Goal: Task Accomplishment & Management: Complete application form

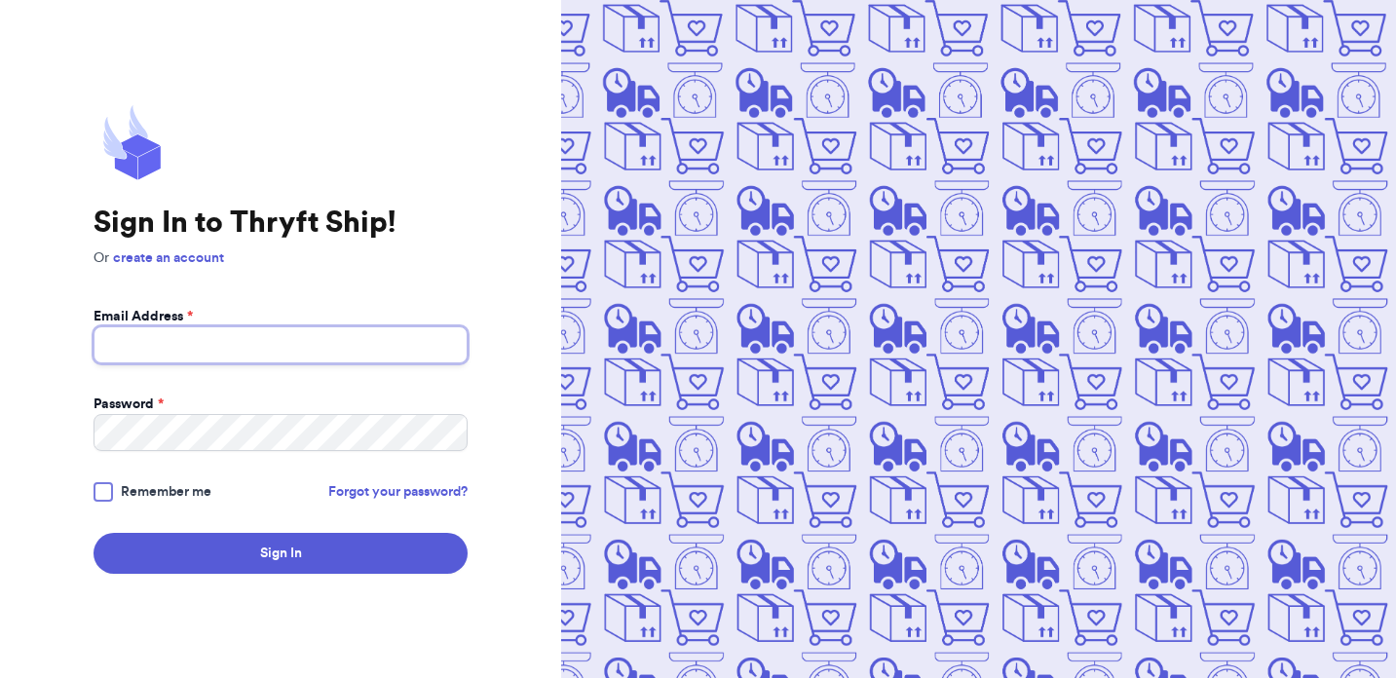
type input "[EMAIL_ADDRESS][DOMAIN_NAME]"
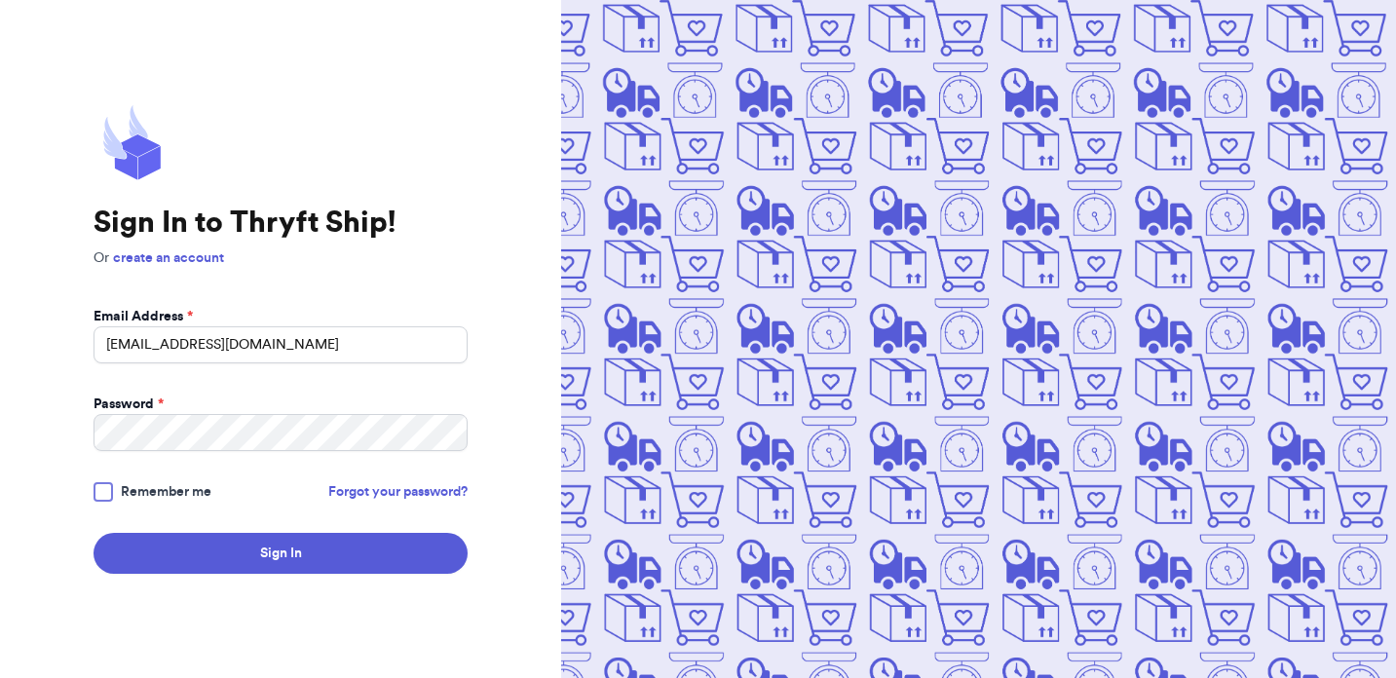
click at [128, 486] on span "Remember me" at bounding box center [166, 491] width 91 height 19
click at [0, 0] on input "Remember me" at bounding box center [0, 0] width 0 height 0
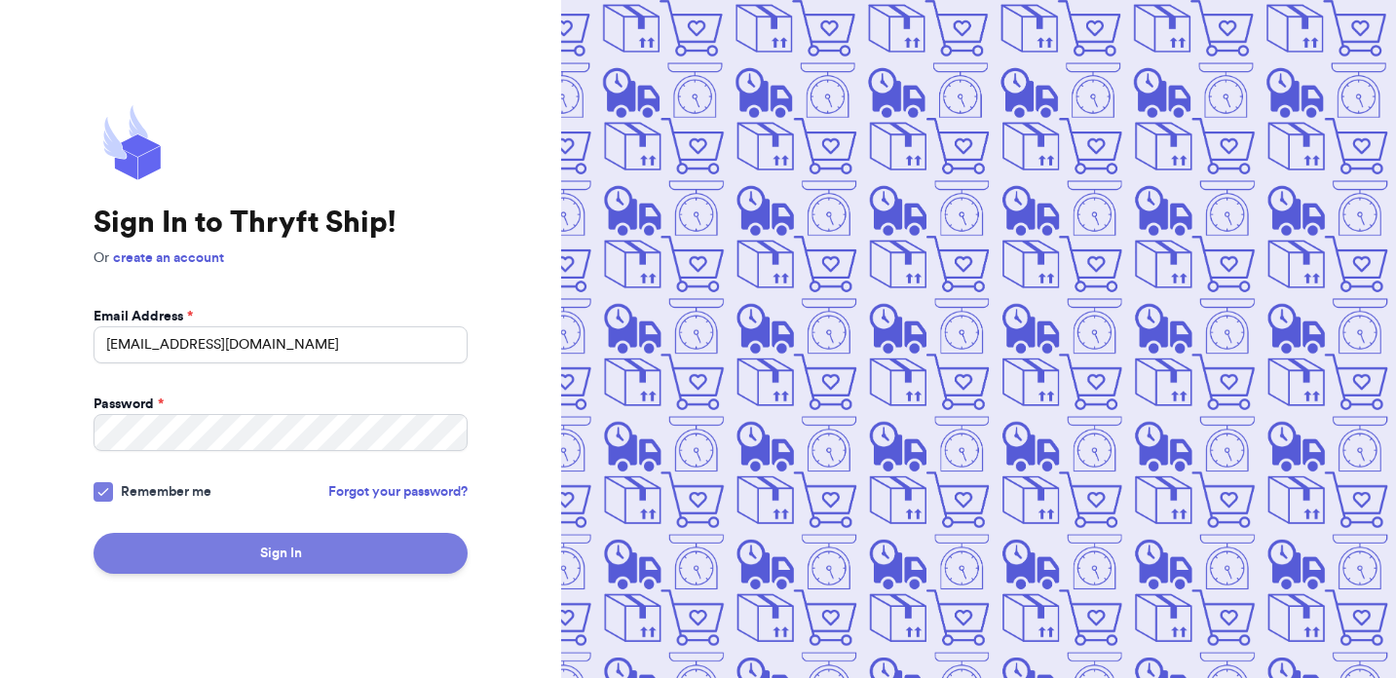
click at [206, 546] on button "Sign In" at bounding box center [281, 553] width 374 height 41
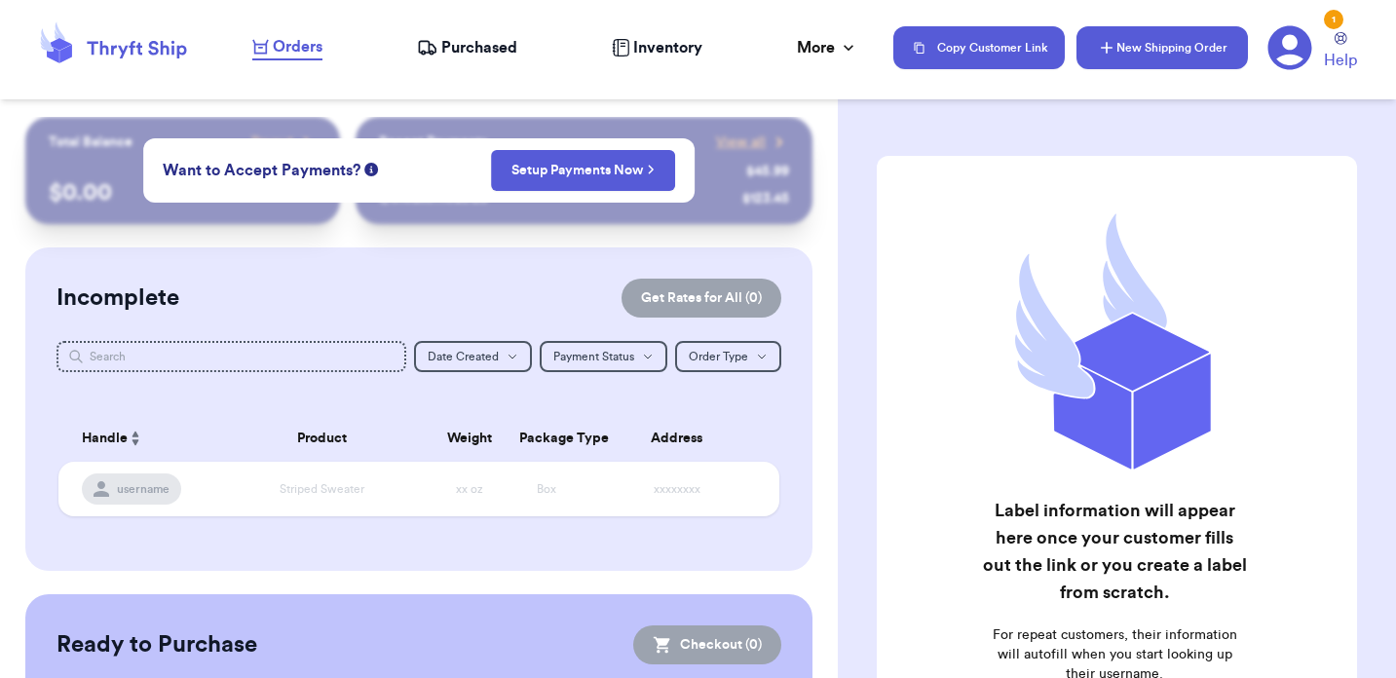
click at [1165, 45] on button "New Shipping Order" at bounding box center [1161, 47] width 171 height 43
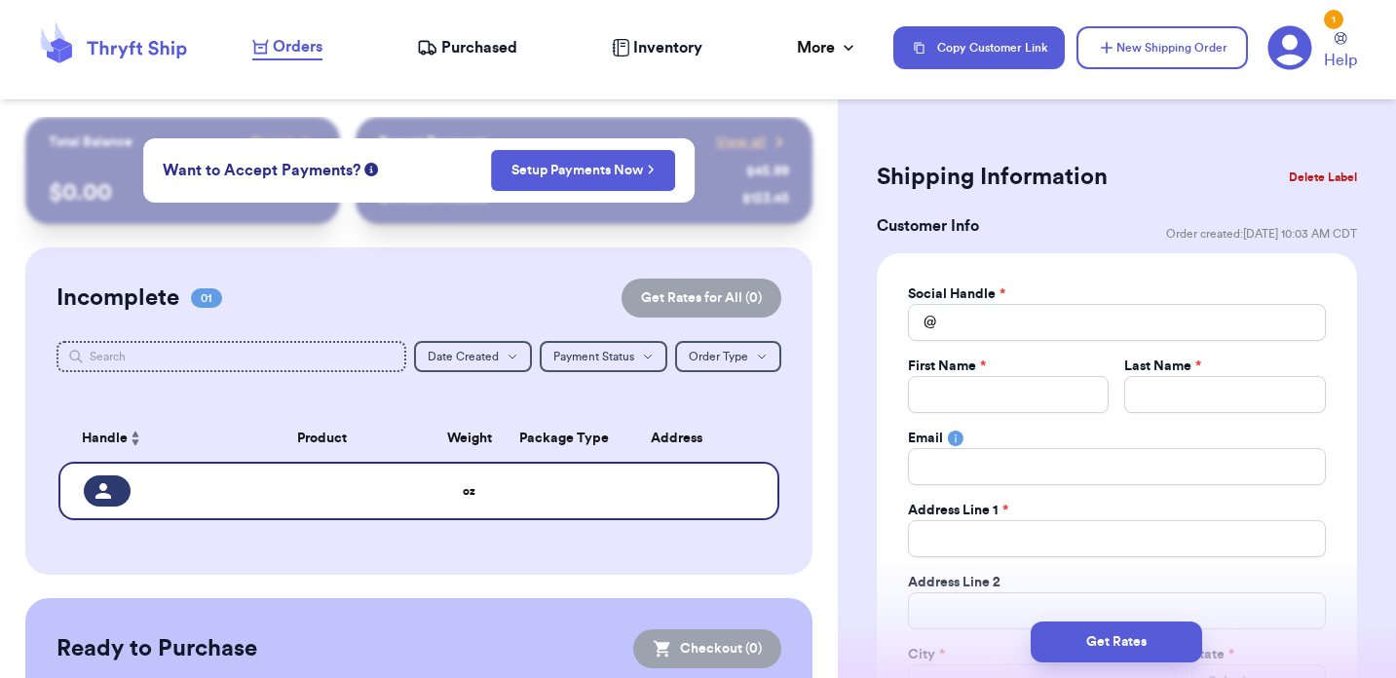
click at [1337, 18] on div "1" at bounding box center [1333, 19] width 19 height 19
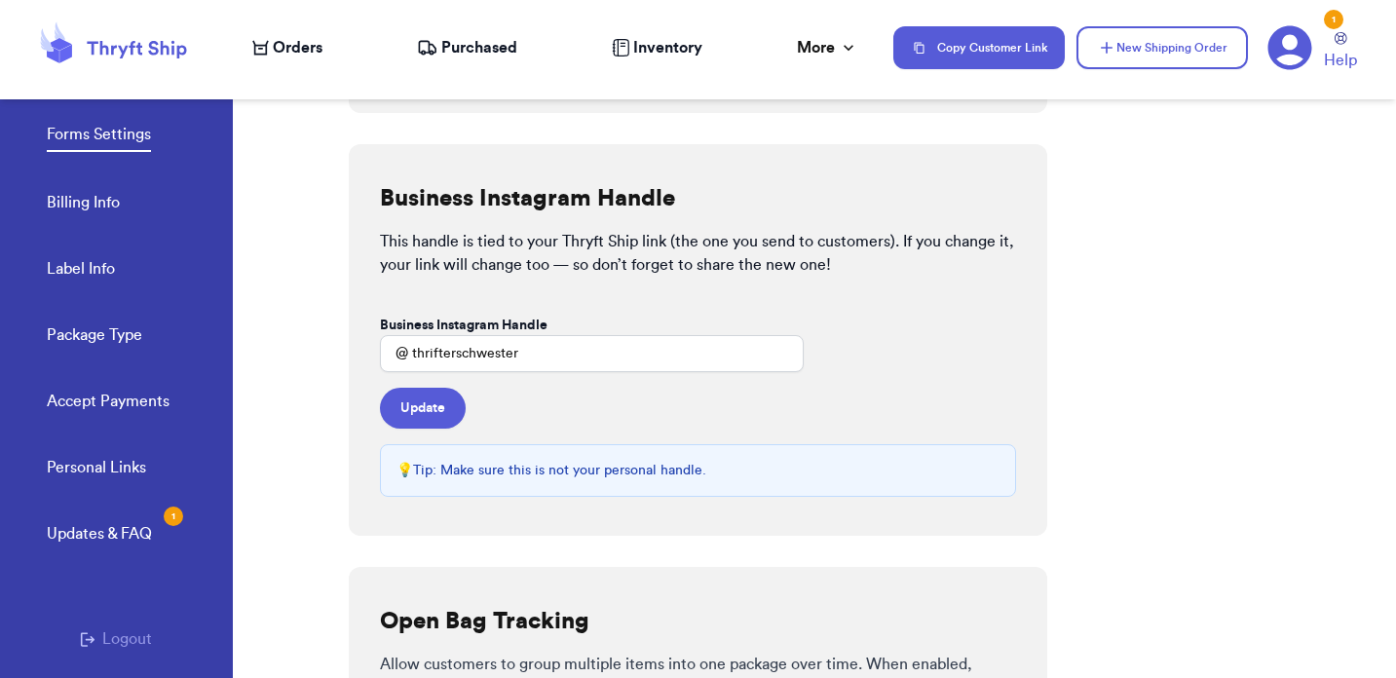
scroll to position [221, 0]
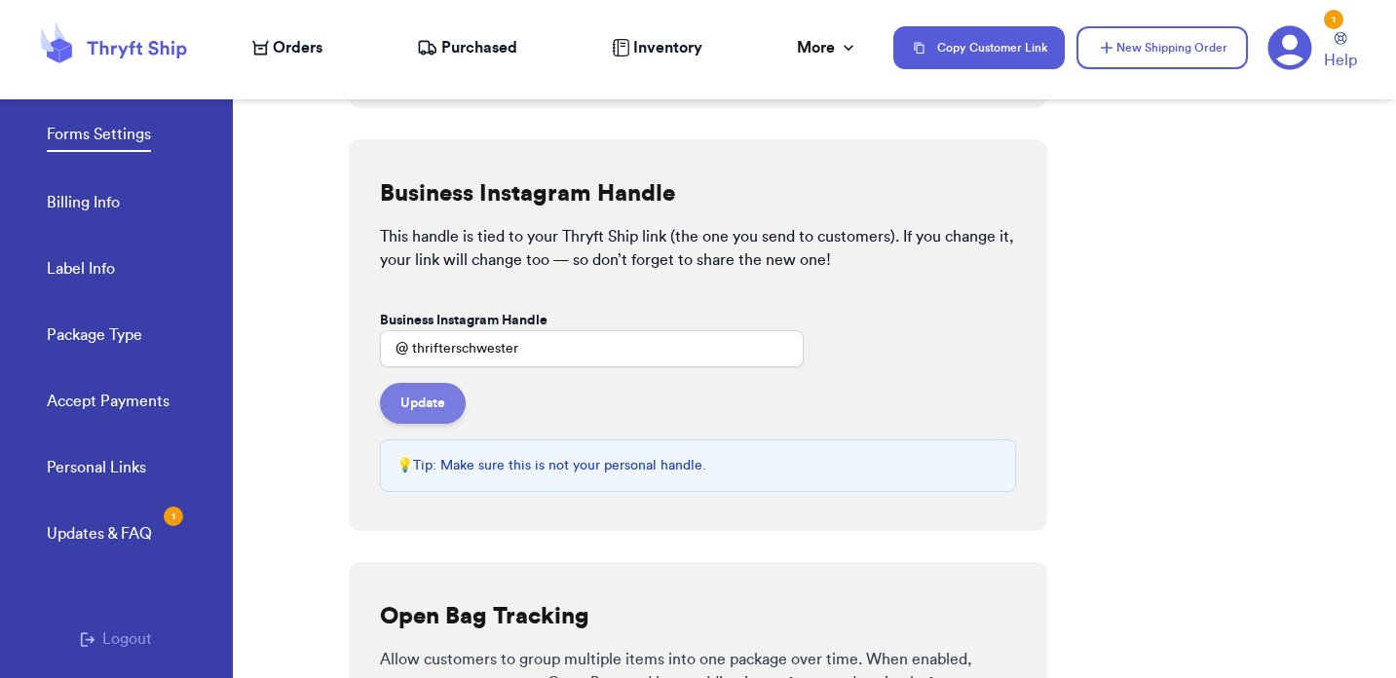
click at [437, 400] on button "Update" at bounding box center [423, 403] width 86 height 41
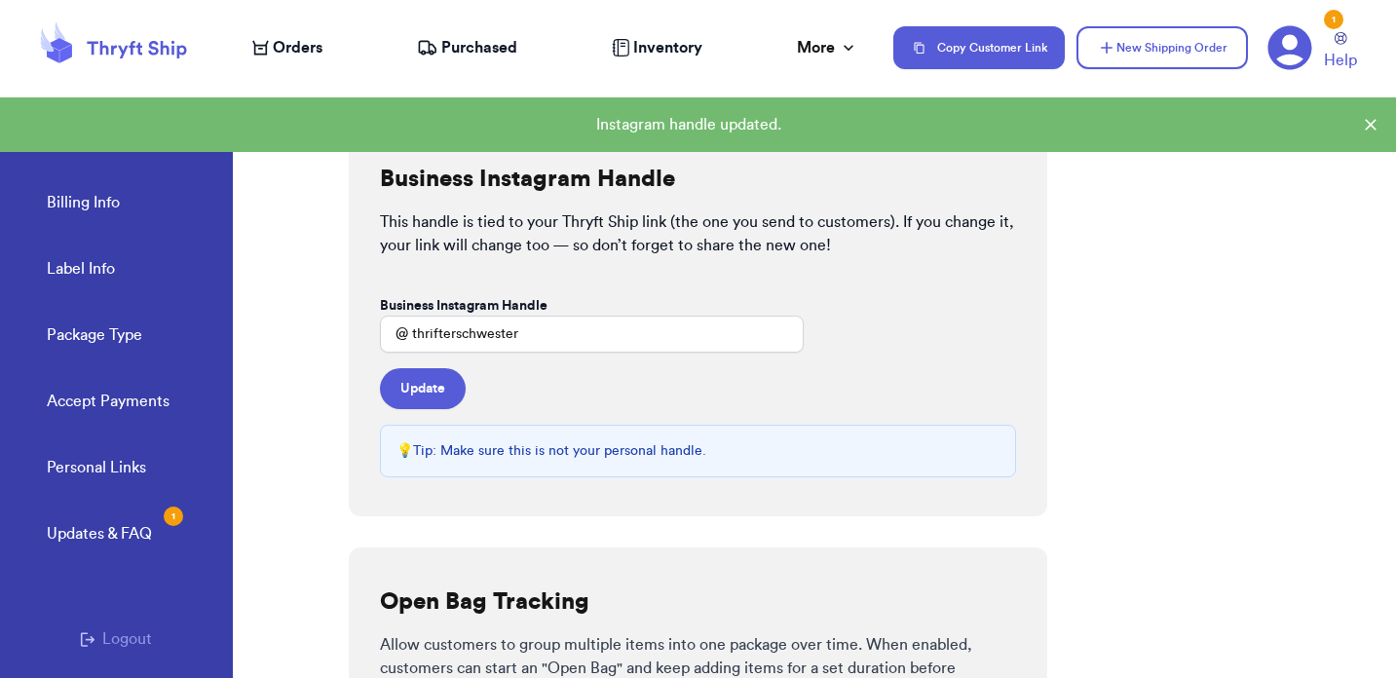
scroll to position [0, 0]
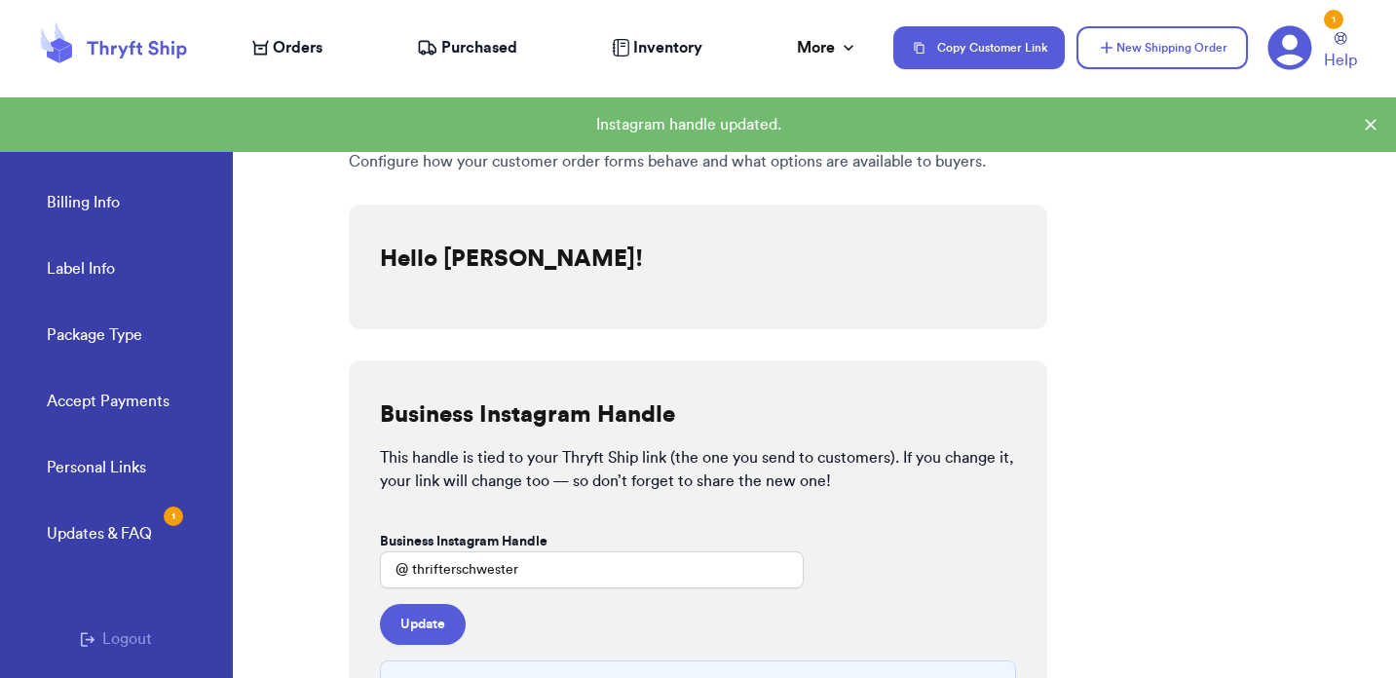
click at [1336, 22] on div "1" at bounding box center [1333, 19] width 19 height 19
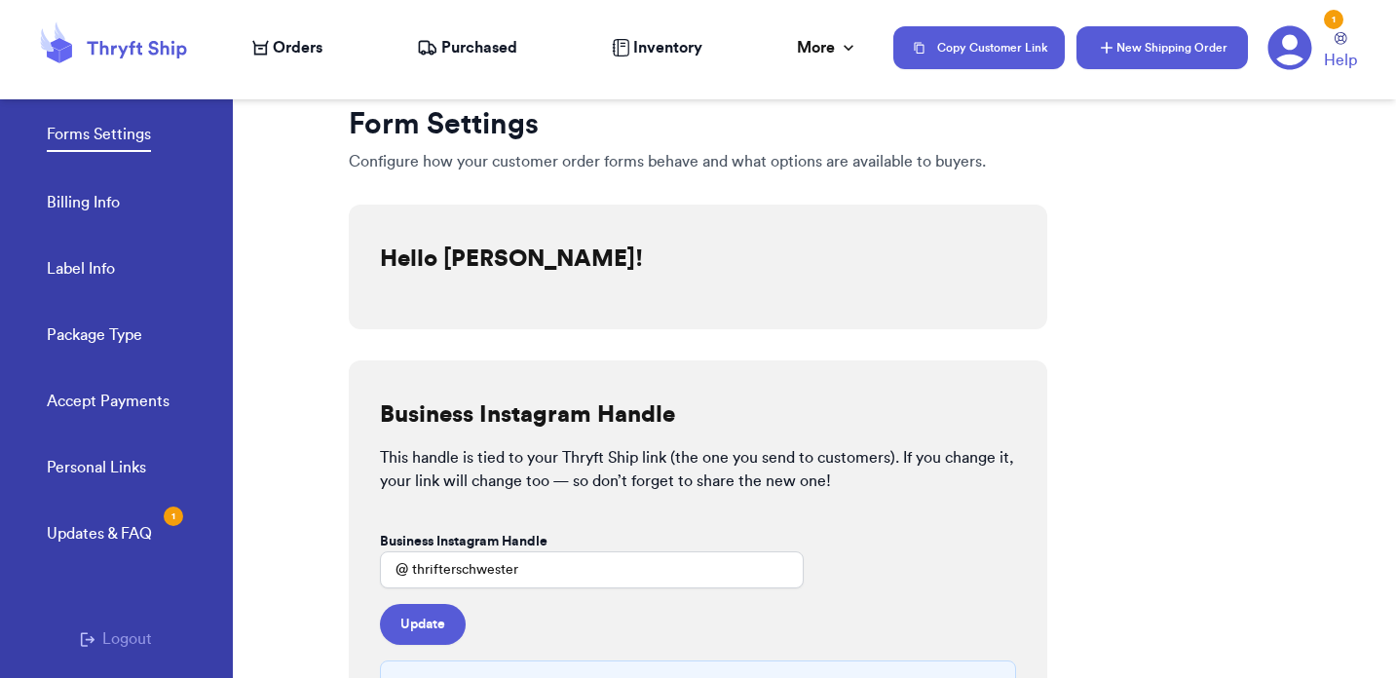
click at [1143, 53] on button "New Shipping Order" at bounding box center [1161, 47] width 171 height 43
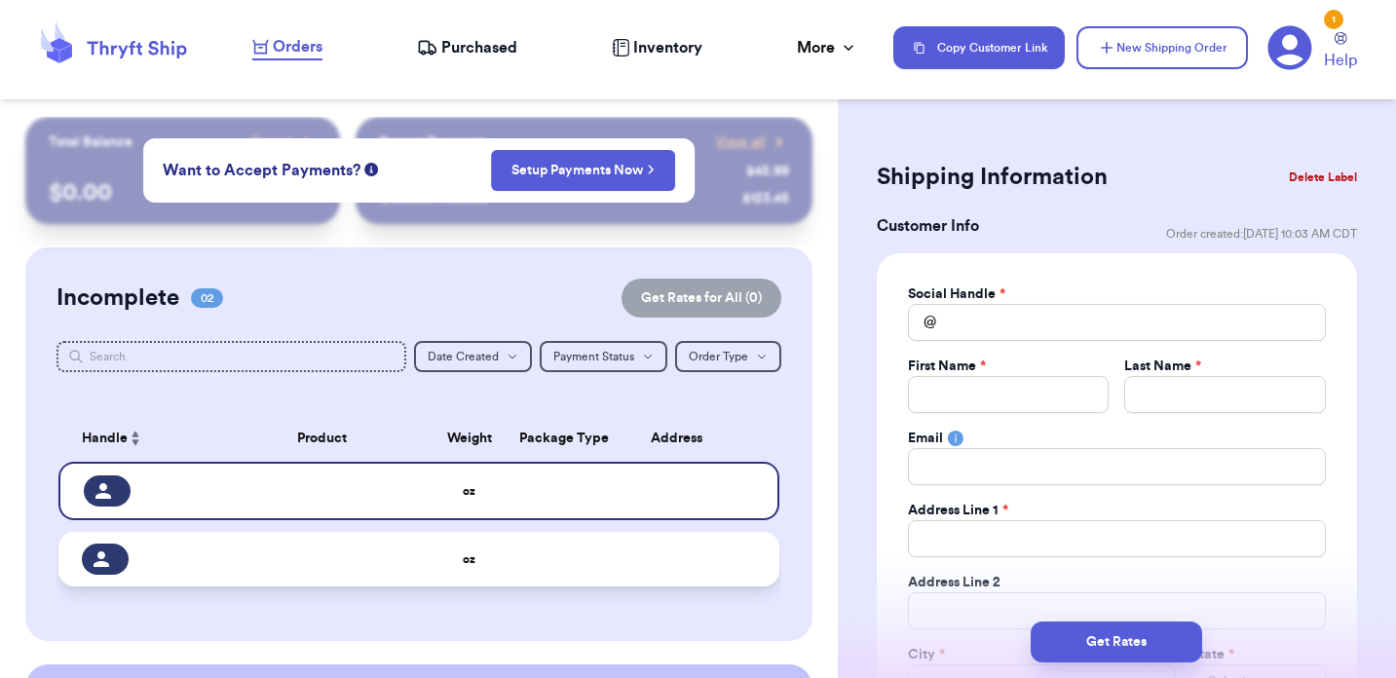
click at [382, 548] on td at bounding box center [321, 559] width 217 height 55
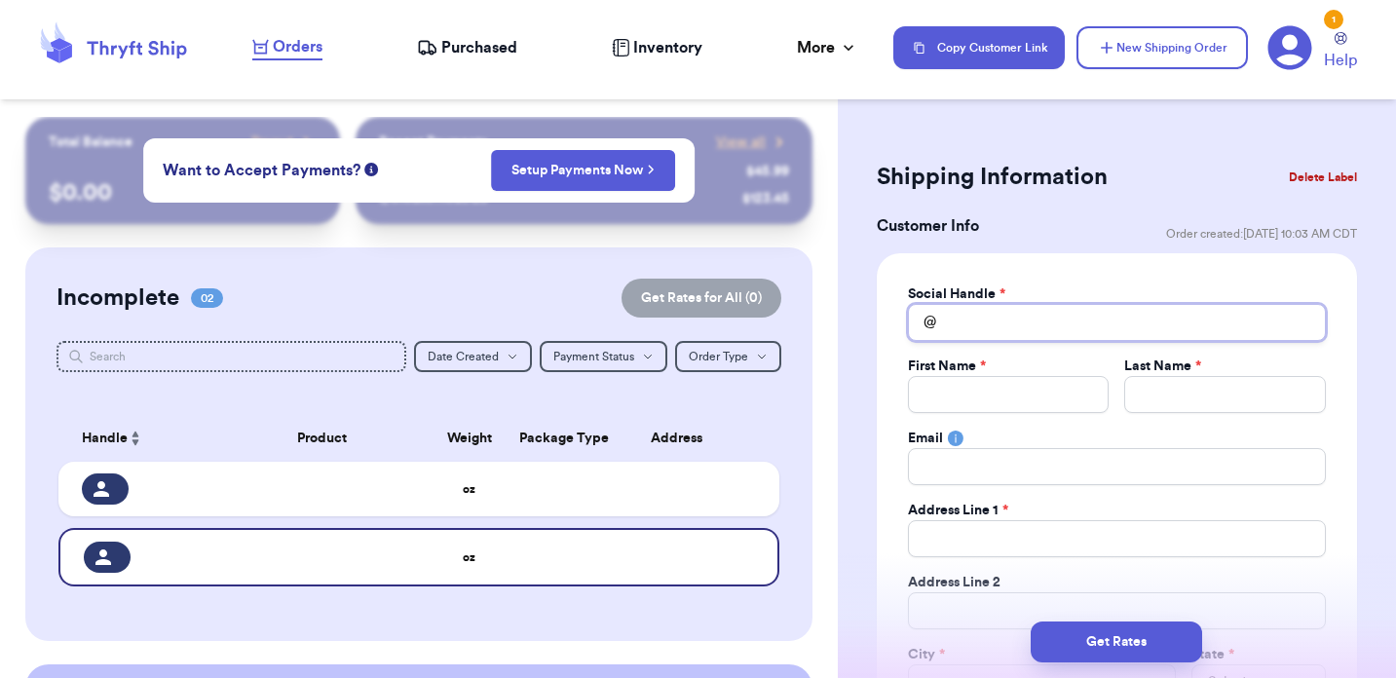
drag, startPoint x: 972, startPoint y: 321, endPoint x: 868, endPoint y: 319, distance: 104.2
click at [1028, 330] on input "Total Amount Paid" at bounding box center [1117, 322] width 418 height 37
drag, startPoint x: 921, startPoint y: 329, endPoint x: 869, endPoint y: 329, distance: 52.6
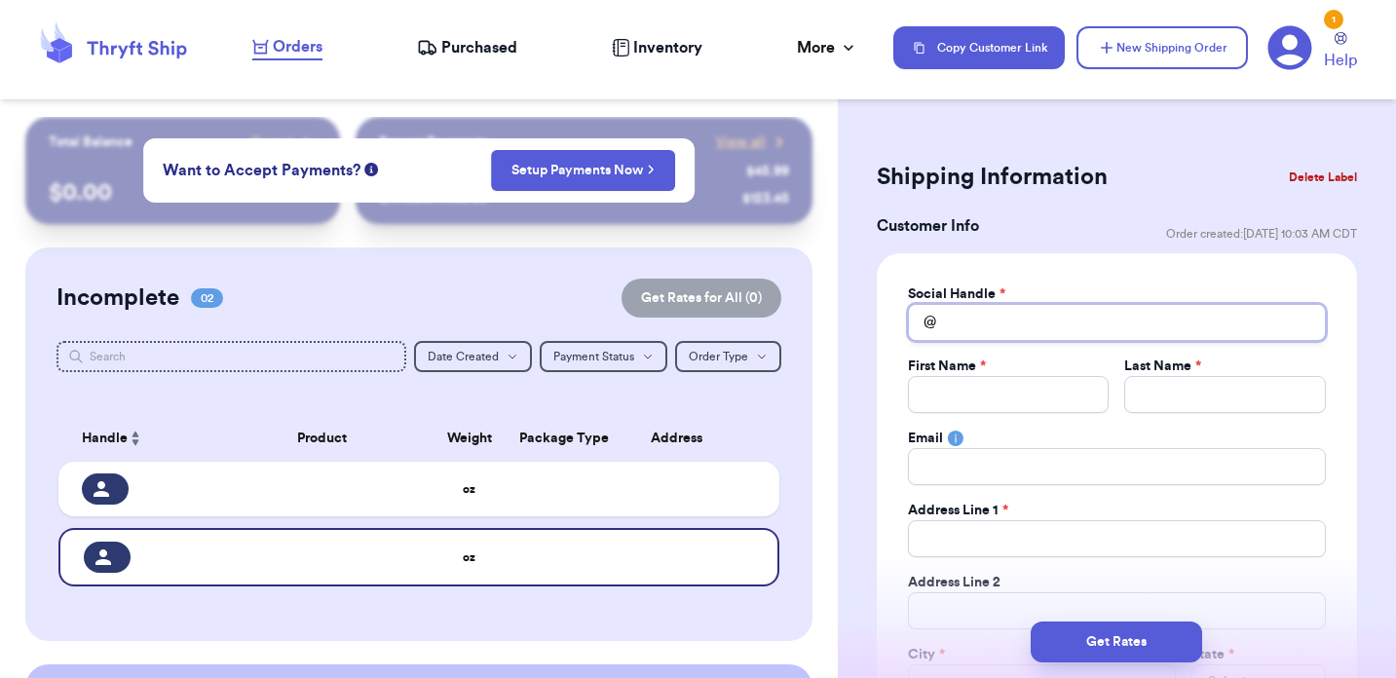
type input "K"
type input "Kl"
type input "Klu"
type input "Klue"
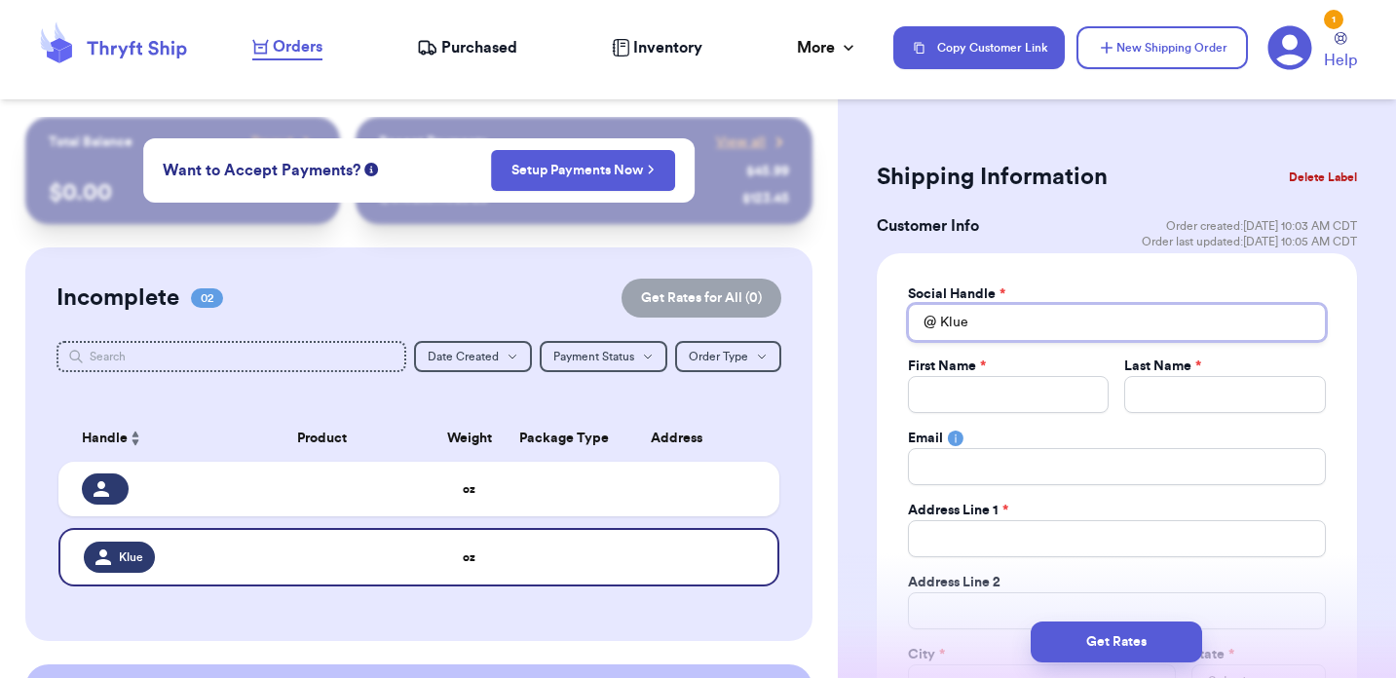
type input "KlueC"
type input "KlueCr"
type input "KlueCru"
type input "KlueCrui"
type input "KlueCruiz"
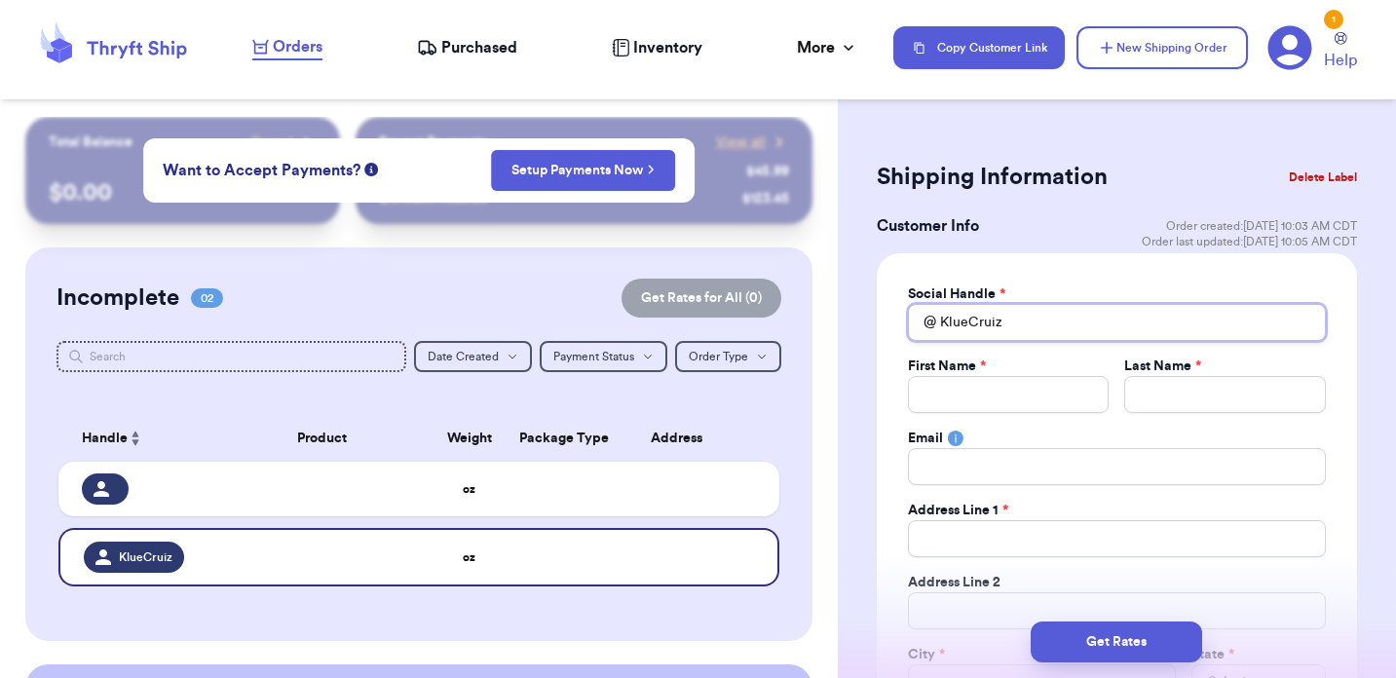
type input "KlueCruiz"
click at [972, 408] on input "Total Amount Paid" at bounding box center [1009, 394] width 202 height 37
paste input "[PERSON_NAME]"
type input "[PERSON_NAME]"
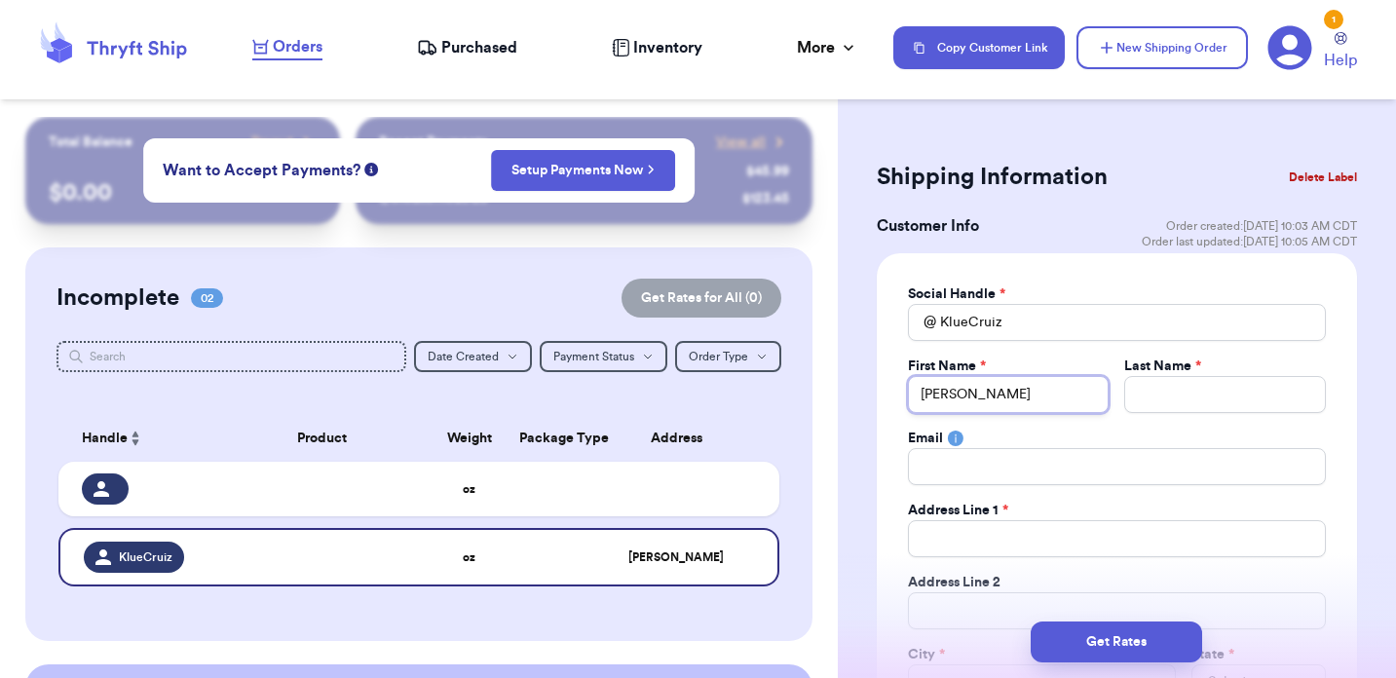
drag, startPoint x: 997, startPoint y: 400, endPoint x: 948, endPoint y: 400, distance: 49.7
click at [948, 400] on input "[PERSON_NAME]" at bounding box center [1009, 394] width 202 height 37
type input "Klue"
click at [1204, 398] on input "Total Amount Paid" at bounding box center [1225, 394] width 202 height 37
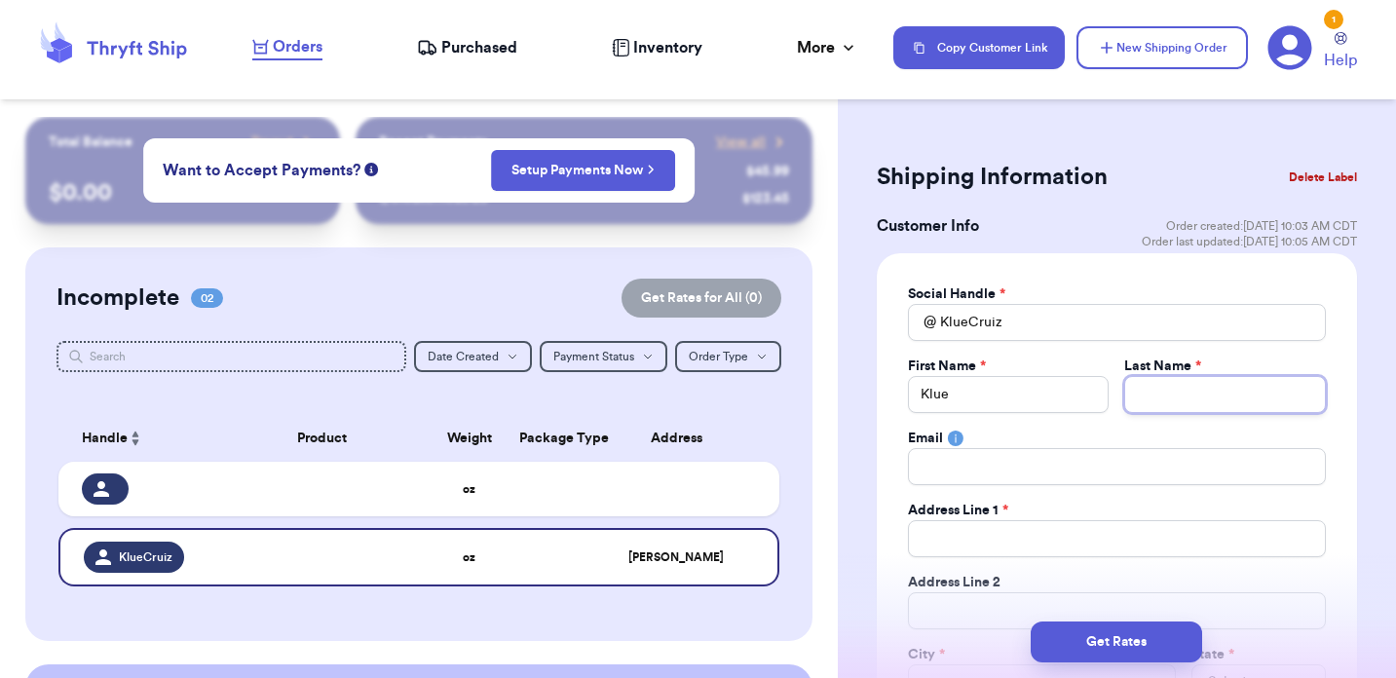
paste input "[PERSON_NAME]"
type input "[PERSON_NAME]"
drag, startPoint x: 1013, startPoint y: 319, endPoint x: 986, endPoint y: 319, distance: 27.3
click at [986, 319] on input "KlueCruiz" at bounding box center [1117, 322] width 418 height 37
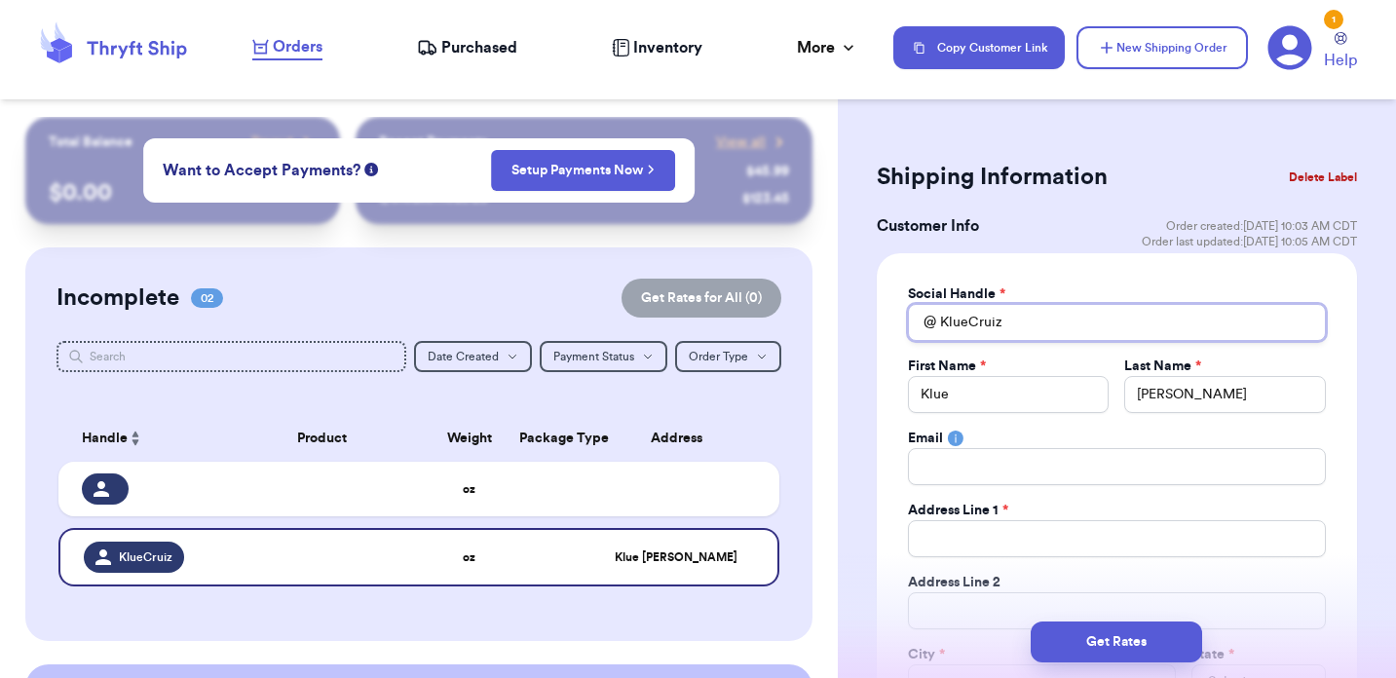
type input "KlueCru"
type input "KlueCruz"
click at [967, 462] on input "Total Amount Paid" at bounding box center [1117, 466] width 418 height 37
click at [955, 534] on input "Total Amount Paid" at bounding box center [1117, 538] width 418 height 37
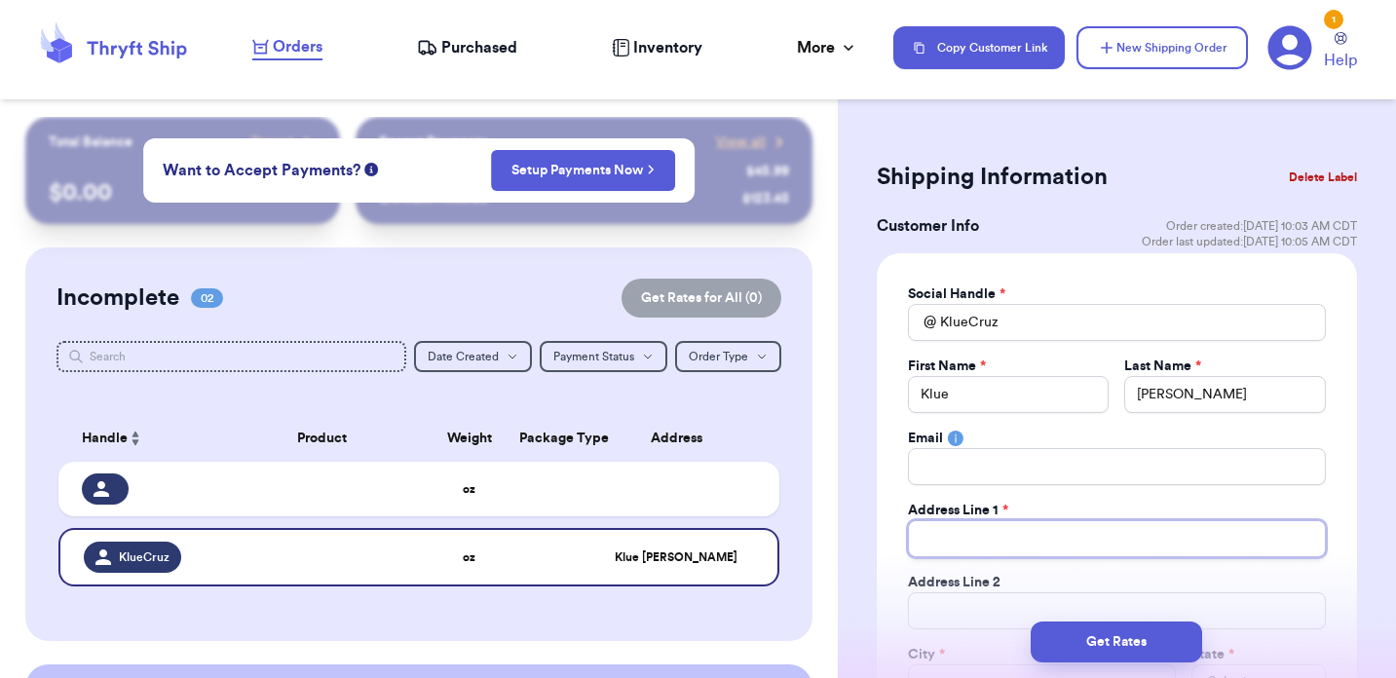
paste input "[STREET_ADDRESS][PERSON_NAME]"
type input "[STREET_ADDRESS][PERSON_NAME]"
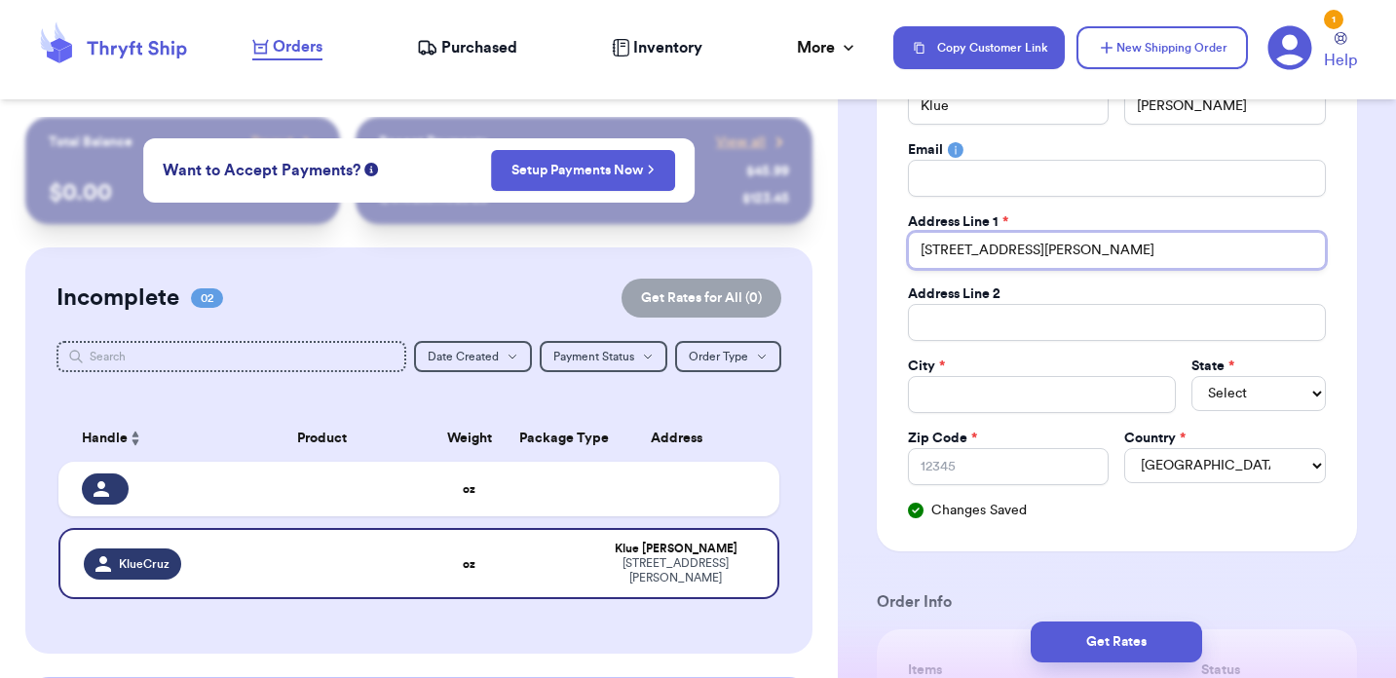
scroll to position [300, 0]
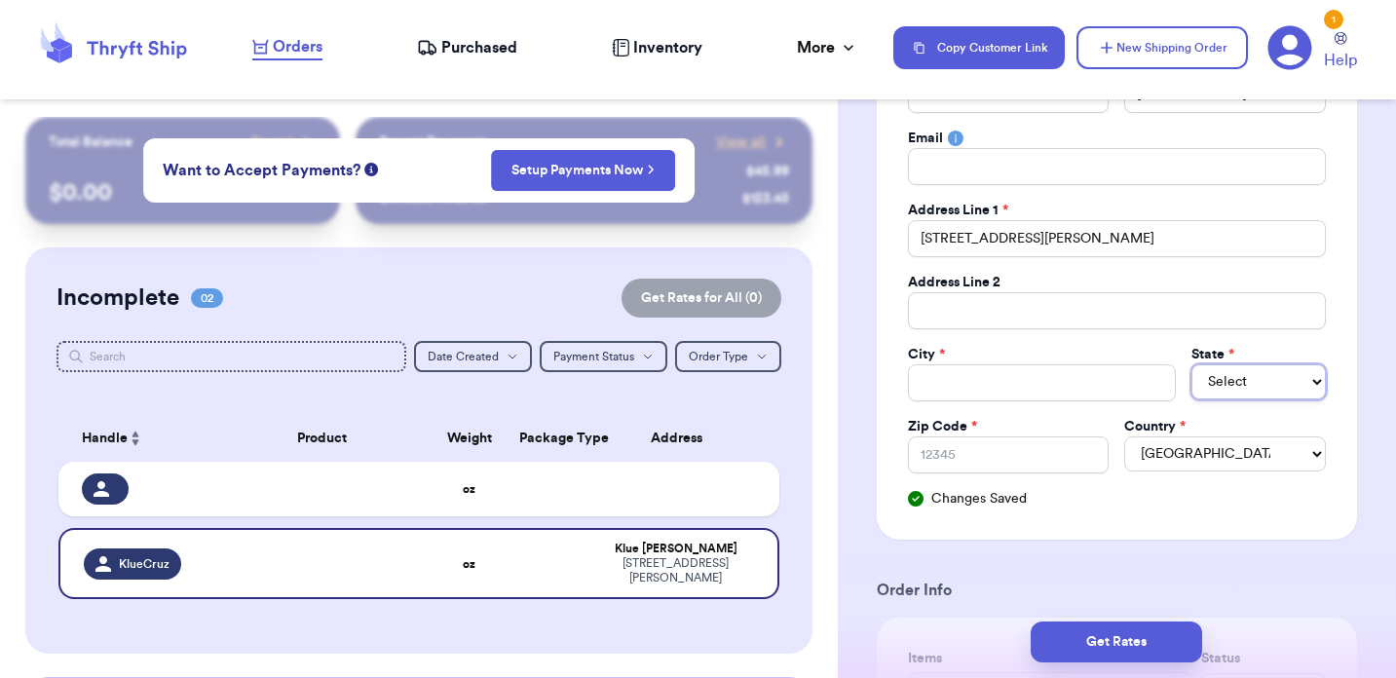
click at [1233, 376] on select "Select AL AK AZ AR CA CO [GEOGRAPHIC_DATA] DE DC [GEOGRAPHIC_DATA] [GEOGRAPHIC_…" at bounding box center [1258, 381] width 134 height 35
select select "CA"
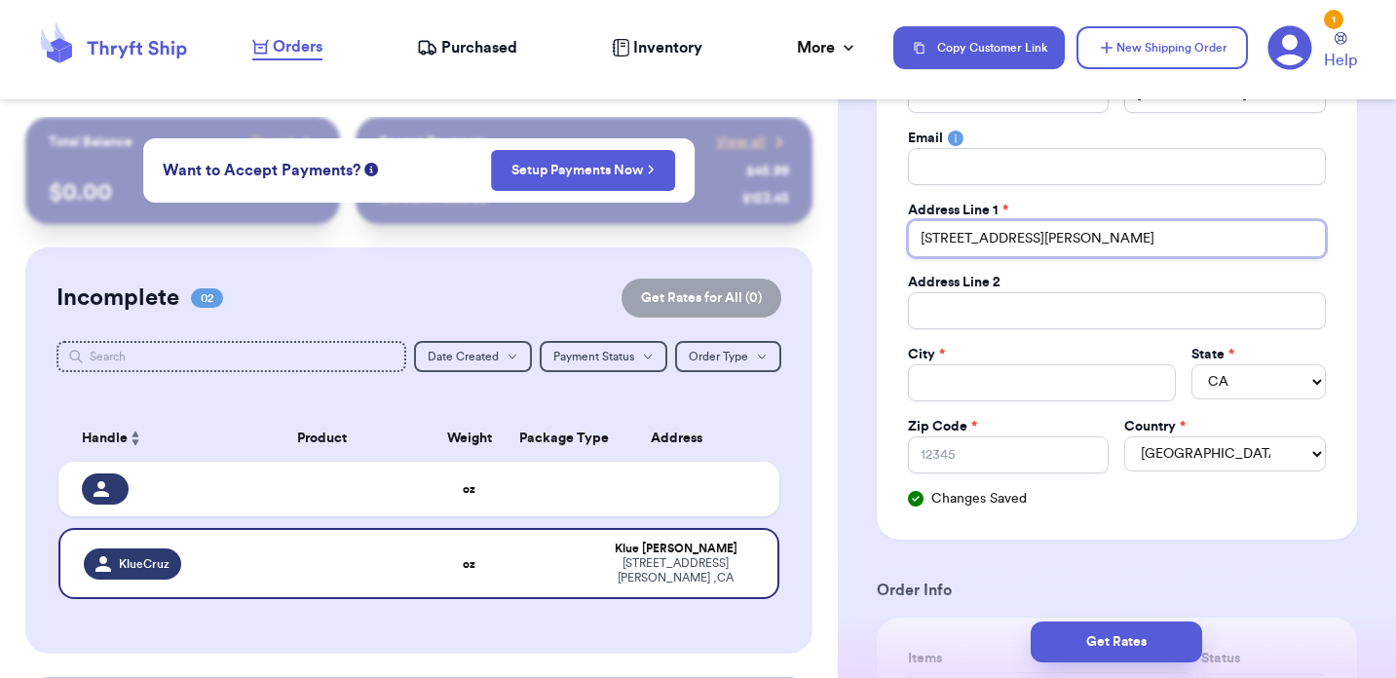
drag, startPoint x: 1121, startPoint y: 238, endPoint x: 1094, endPoint y: 239, distance: 27.3
click at [1094, 239] on input "[STREET_ADDRESS][PERSON_NAME]" at bounding box center [1117, 238] width 418 height 37
type input "[STREET_ADDRESS][PERSON_NAME]"
click at [1113, 232] on input "[STREET_ADDRESS][PERSON_NAME]" at bounding box center [1117, 238] width 418 height 37
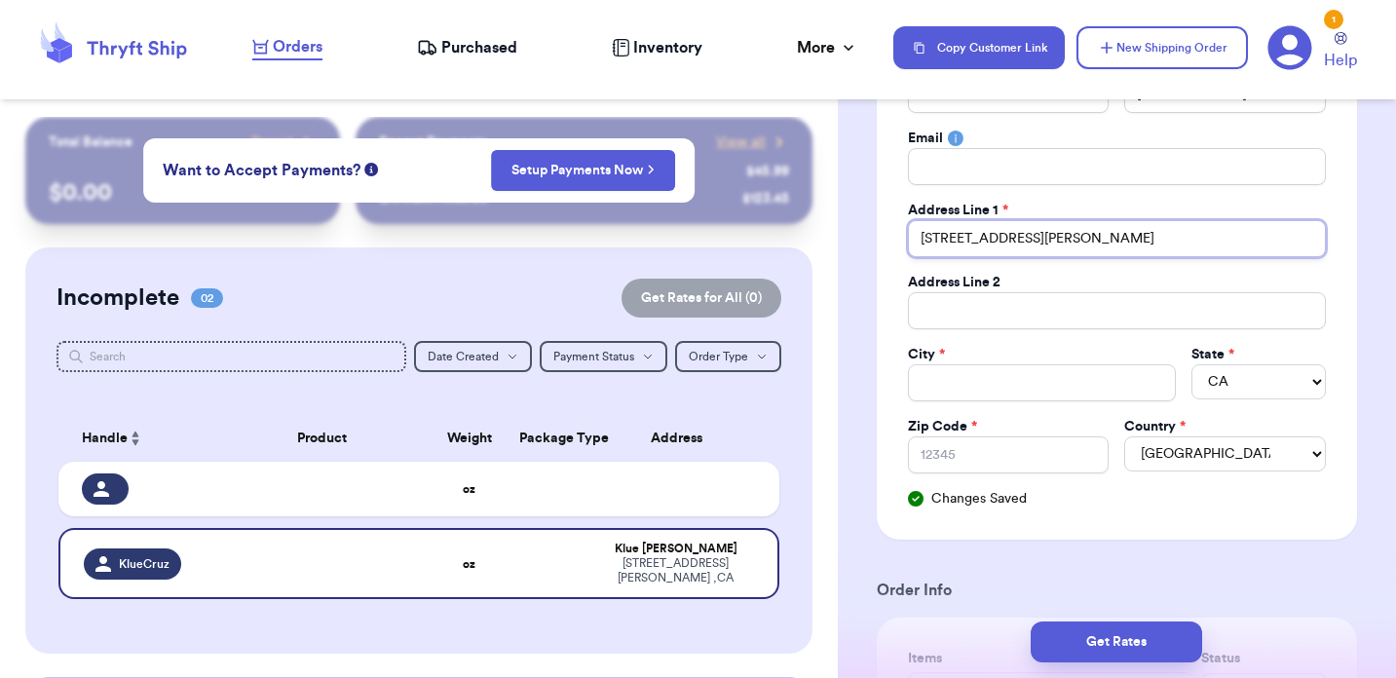
type input "[STREET_ADDRESS][PERSON_NAME],"
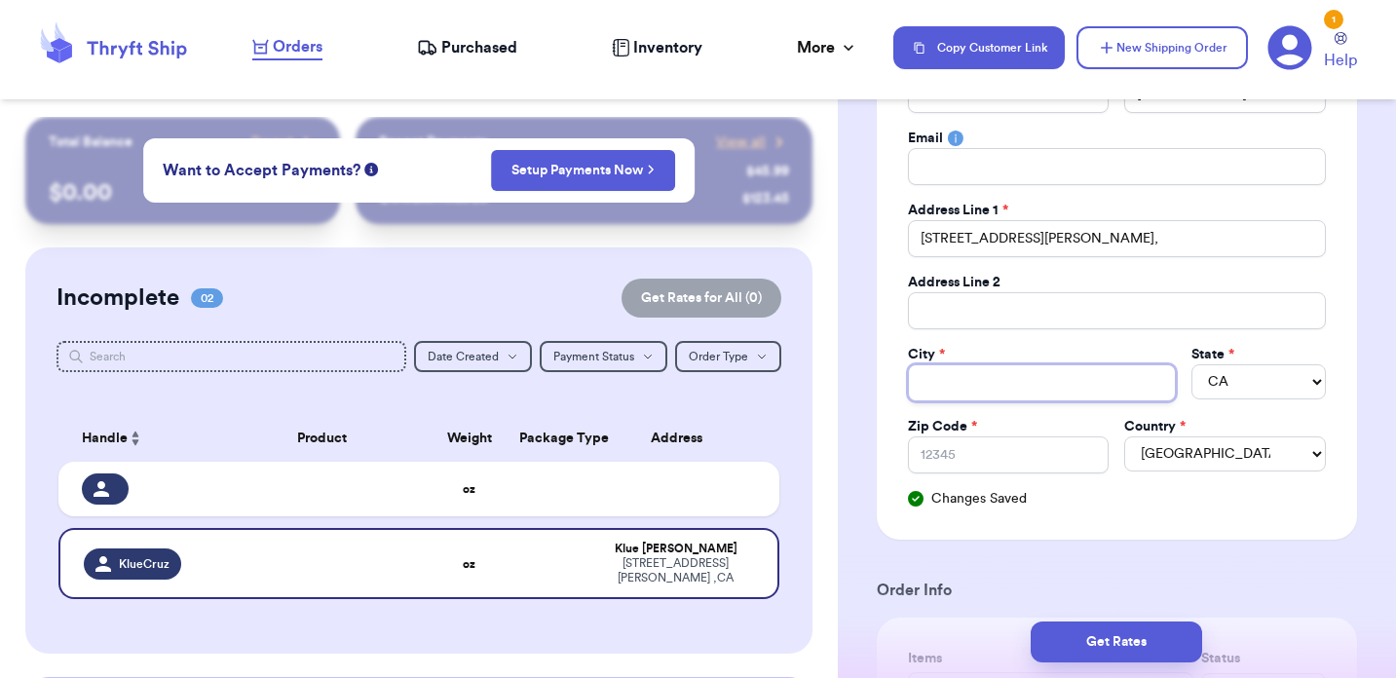
click at [1073, 377] on input "Total Amount Paid" at bounding box center [1042, 382] width 268 height 37
click at [946, 450] on input "Zip Code *" at bounding box center [1009, 454] width 202 height 37
paste input "90040"
type input "90040"
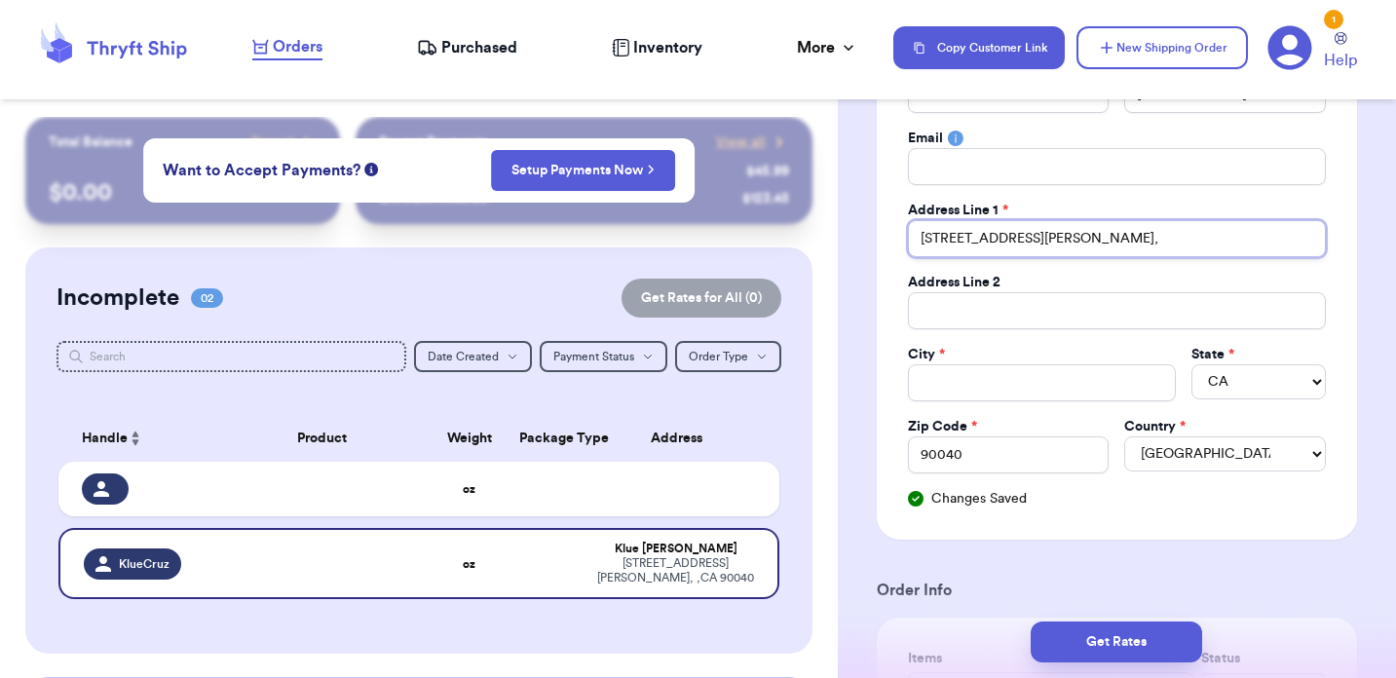
drag, startPoint x: 1137, startPoint y: 238, endPoint x: 894, endPoint y: 227, distance: 242.8
click at [894, 227] on div "Social Handle * @ KlueCruz First Name * Klue Last Name * [PERSON_NAME] Email Ad…" at bounding box center [1117, 246] width 480 height 586
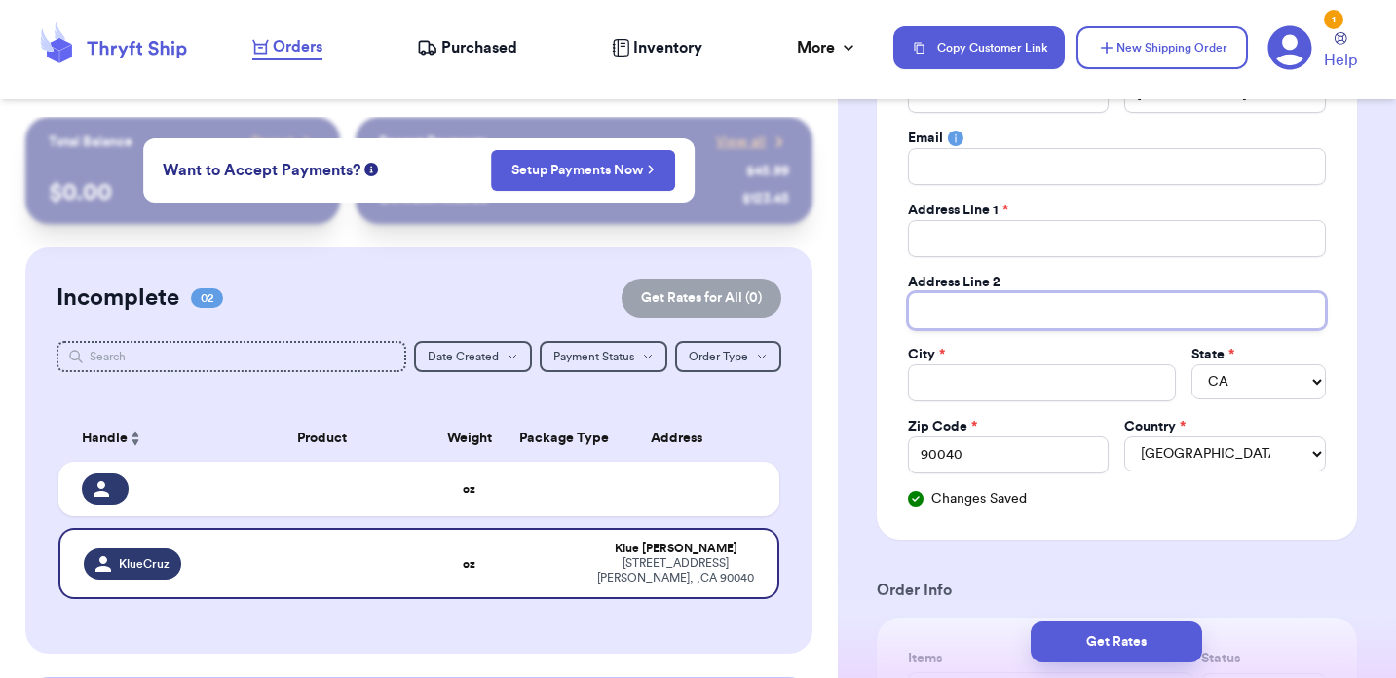
click at [980, 313] on input "Total Amount Paid" at bounding box center [1117, 310] width 418 height 37
paste input "[STREET_ADDRESS][PERSON_NAME],"
type input "[STREET_ADDRESS][PERSON_NAME],"
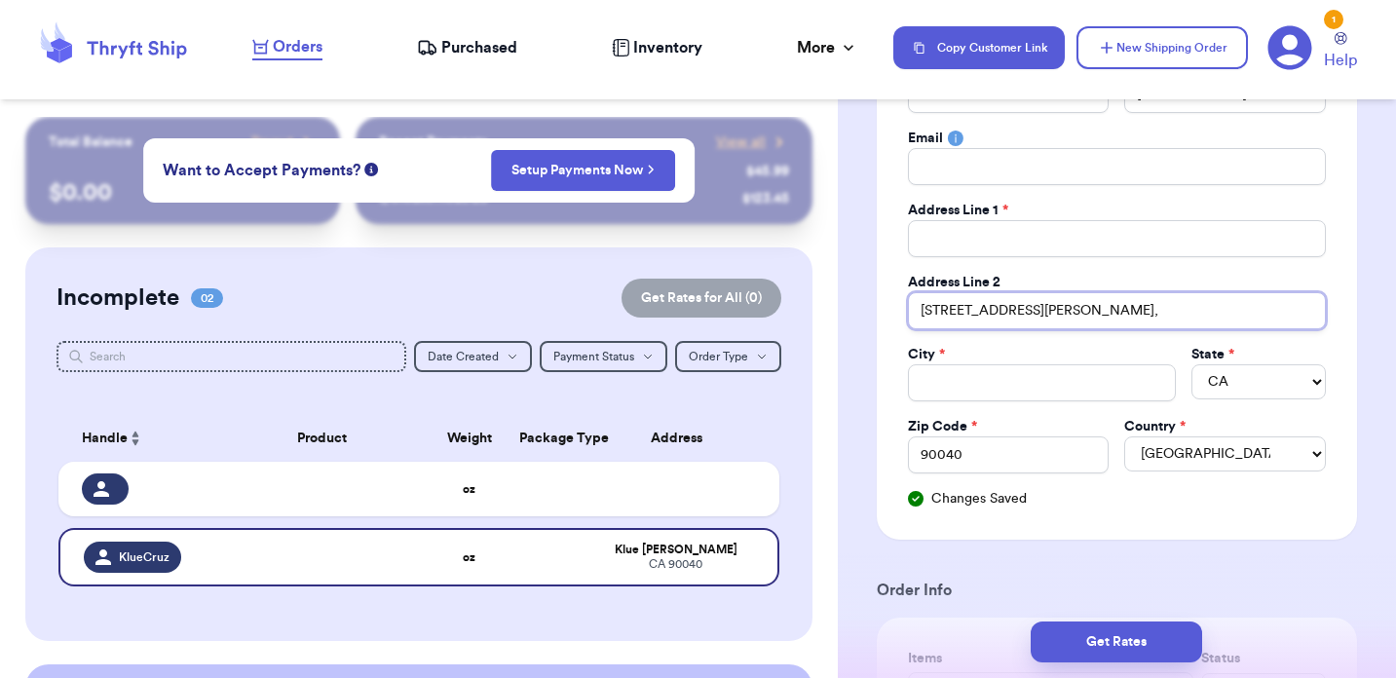
type input "[STREET_ADDRESS][PERSON_NAME],"
type input "[STREET_ADDRESS][PERSON_NAME]"
click at [1065, 312] on input "[STREET_ADDRESS][PERSON_NAME]" at bounding box center [1117, 310] width 418 height 37
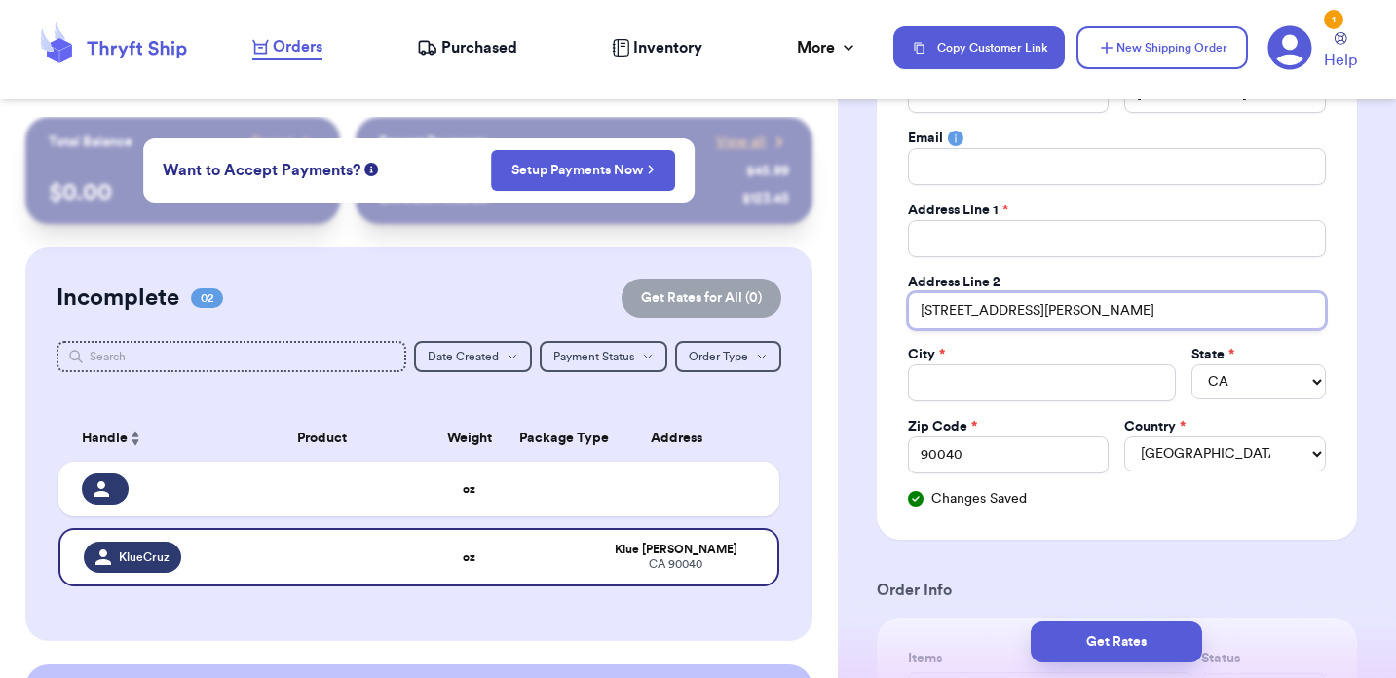
type input "[STREET_ADDRESS][PERSON_NAME]"
click at [982, 387] on input "Total Amount Paid" at bounding box center [1042, 382] width 268 height 37
paste input "Commerce"
type input "Commerce"
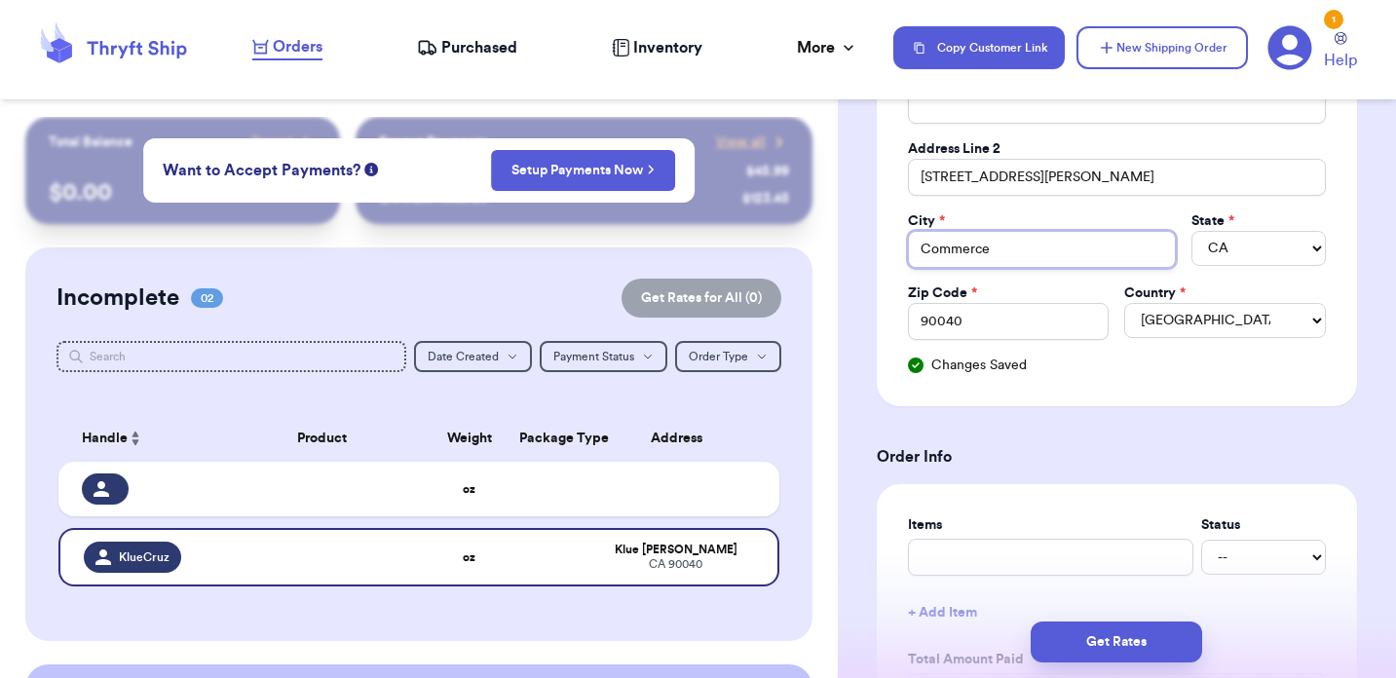
scroll to position [653, 0]
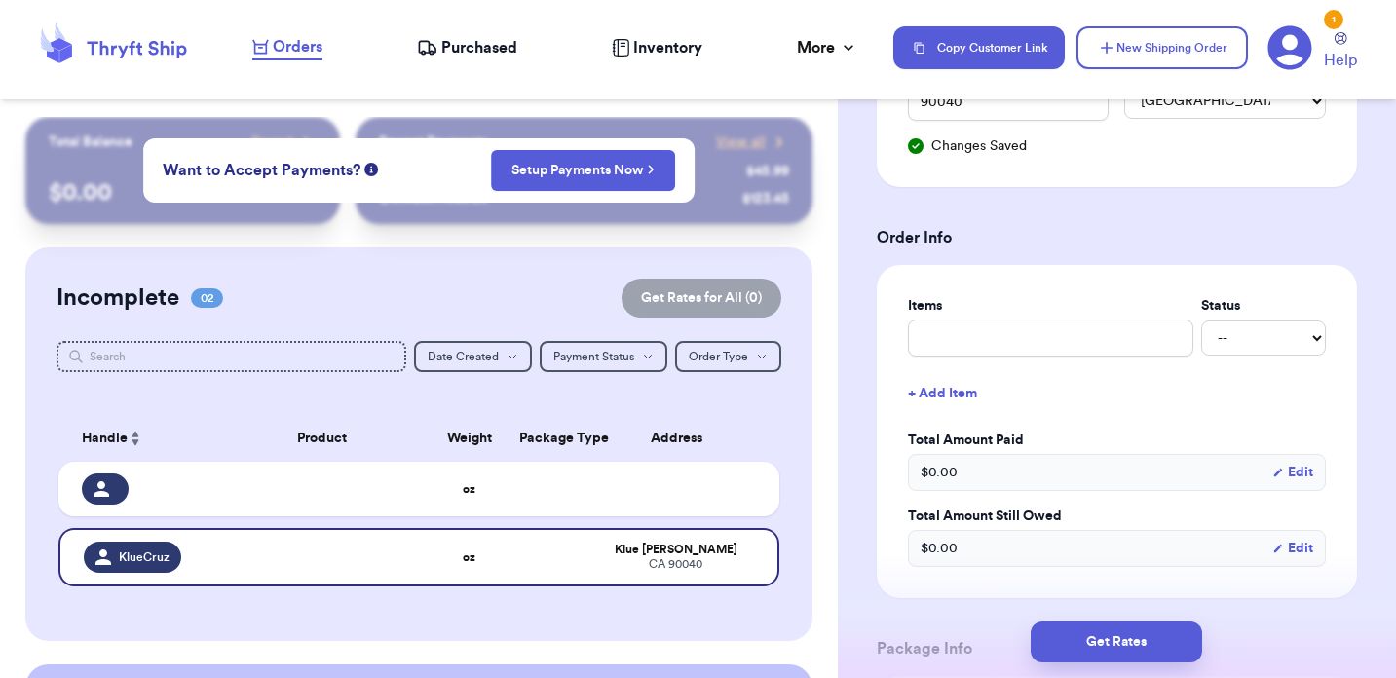
type input "Commerce"
click at [997, 355] on input "text" at bounding box center [1050, 337] width 285 height 37
type input "P"
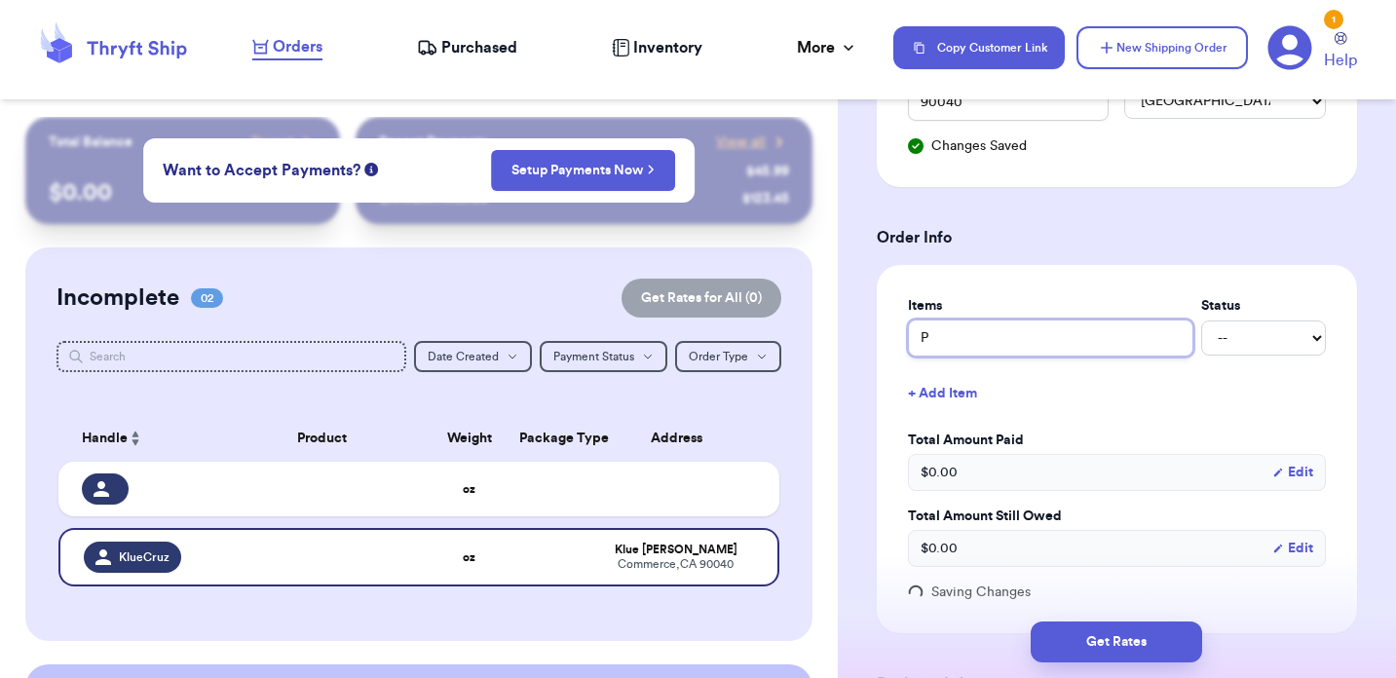
type input "Pa"
type input "P"
type input "2"
type input "3"
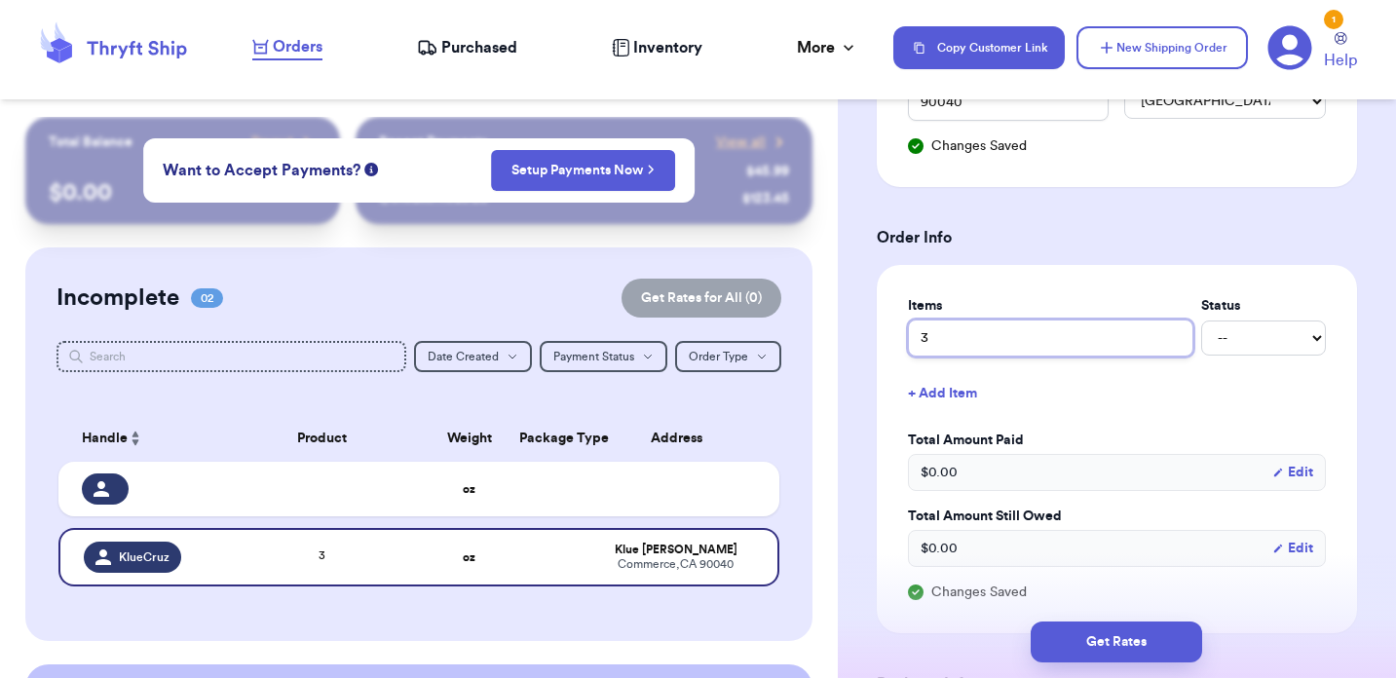
type input "3 P"
type input "3 Pa"
type input "3 P"
type input "3"
type input "3 K"
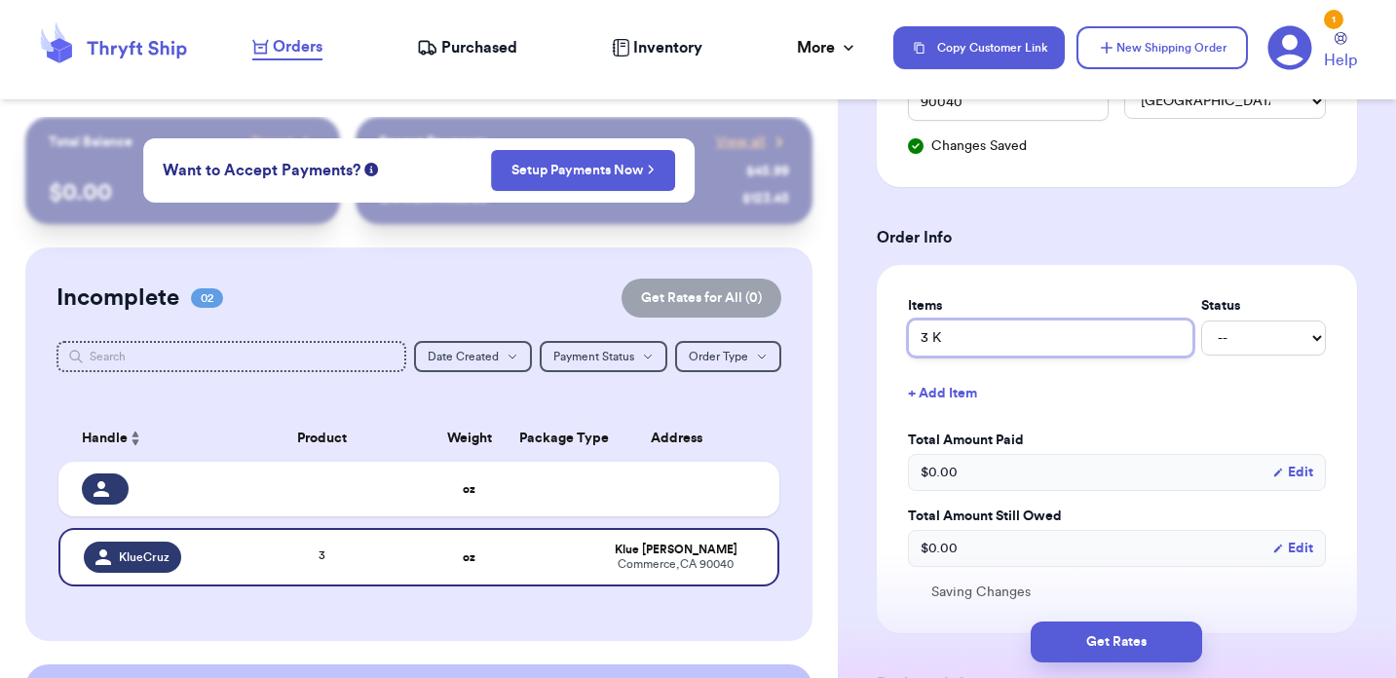
type input "3 Ko"
type input "3 Koi"
type input "3 Koid"
type input "3 Koids"
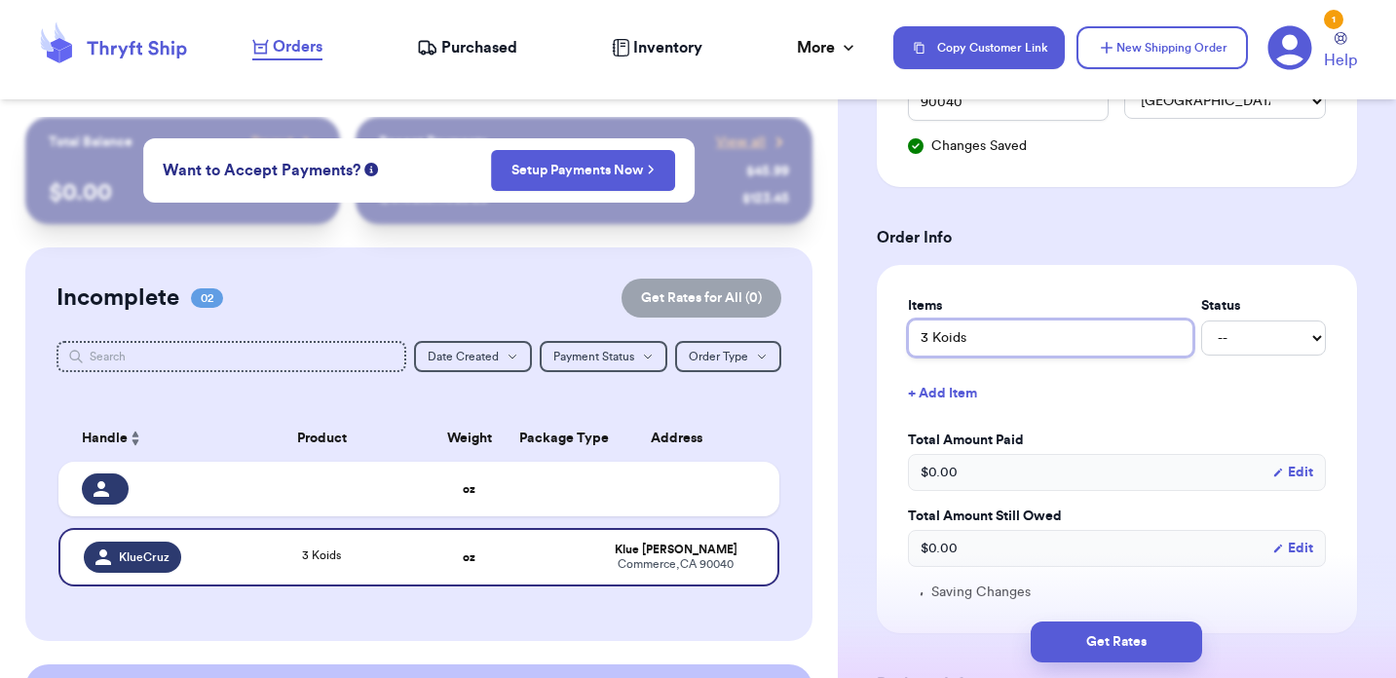
type input "3 Koids"
type input "3 Koid"
type input "3 Koi"
type input "3 Ko"
type input "3 K"
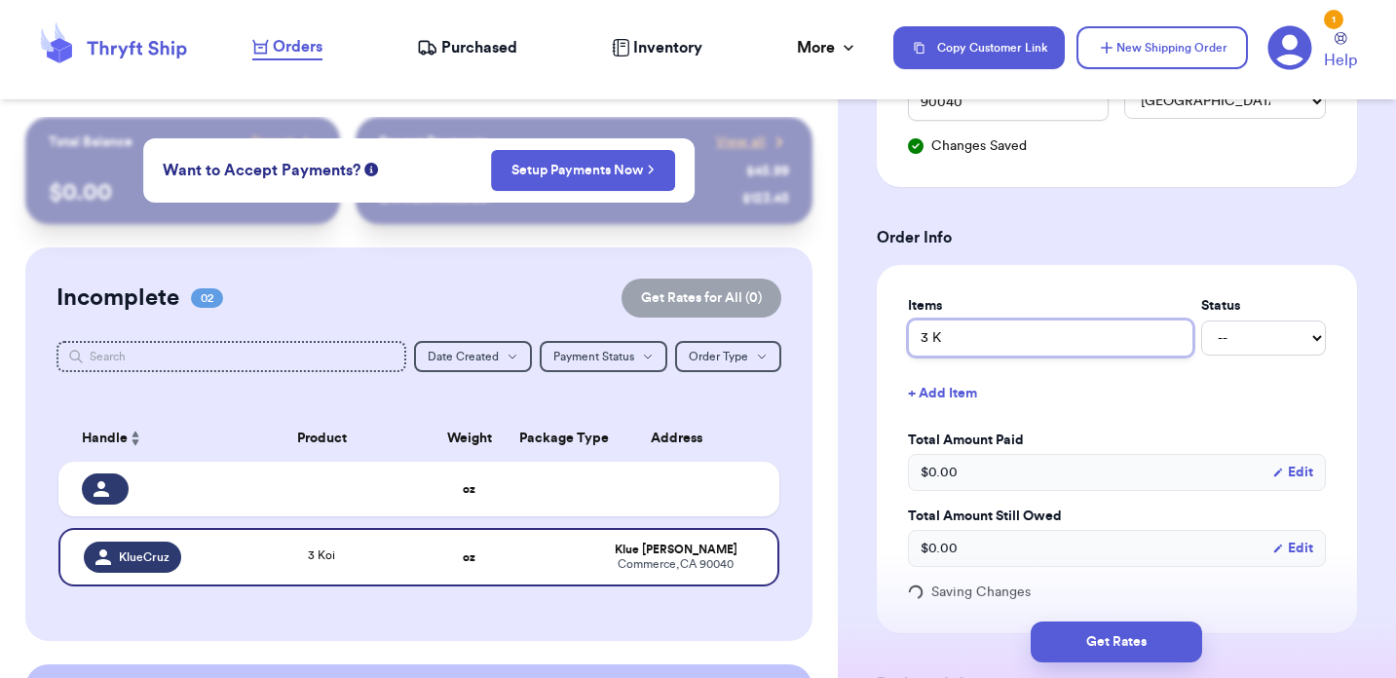
type input "3 Ki"
type input "3 Kid"
type input "3 Kids"
type input "3 Kids P"
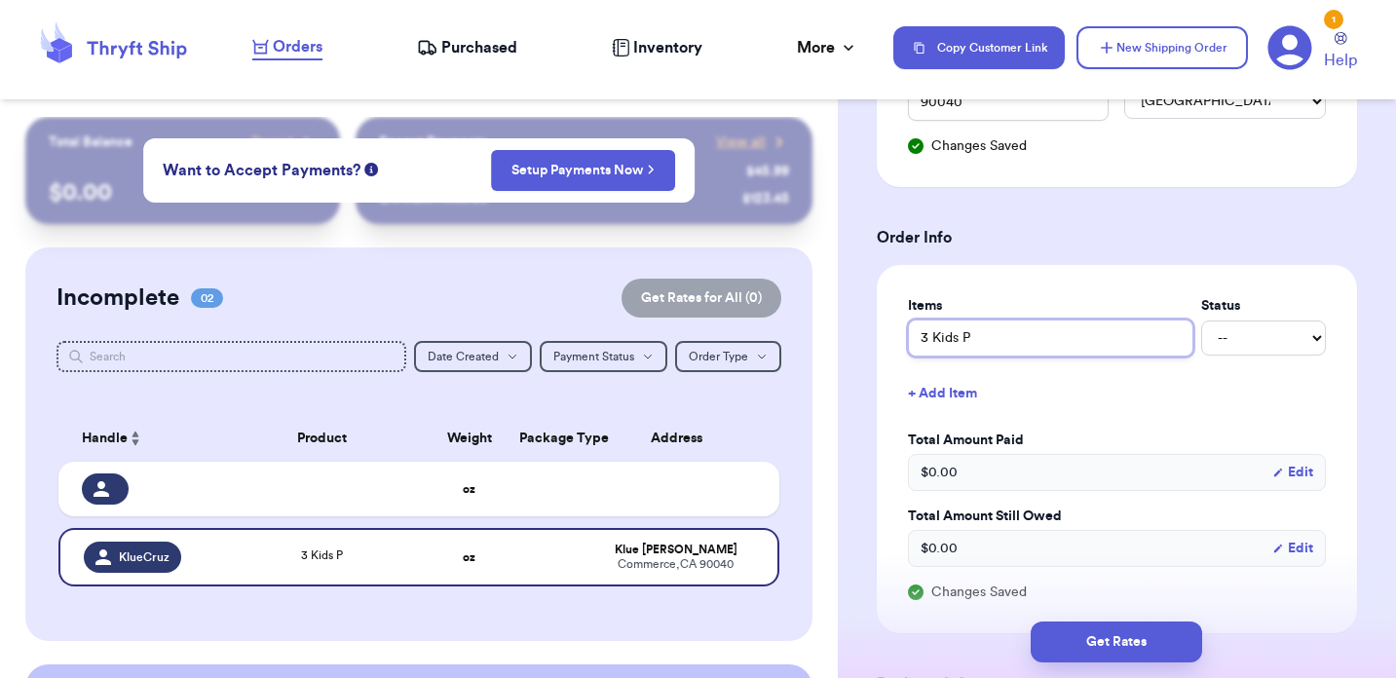
type input "3 Kids Pc"
type input "3 Kids Pck"
type input "3 Kids Pcke"
type input "3 Kids Pcker"
type input "3 Kids Pckers"
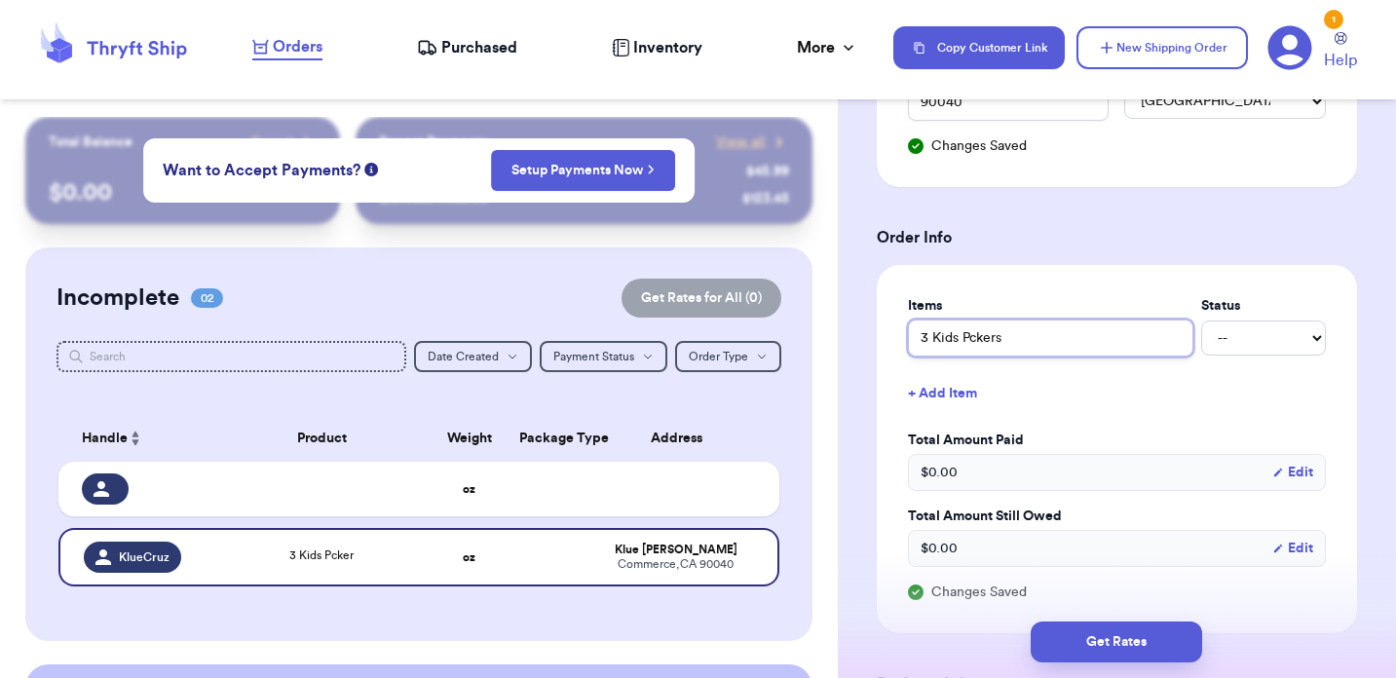
type input "3 Kids Pcker"
type input "3 Kids Pcke"
type input "3 Kids Pck"
type input "3 Kids Pc"
type input "3 Kids P"
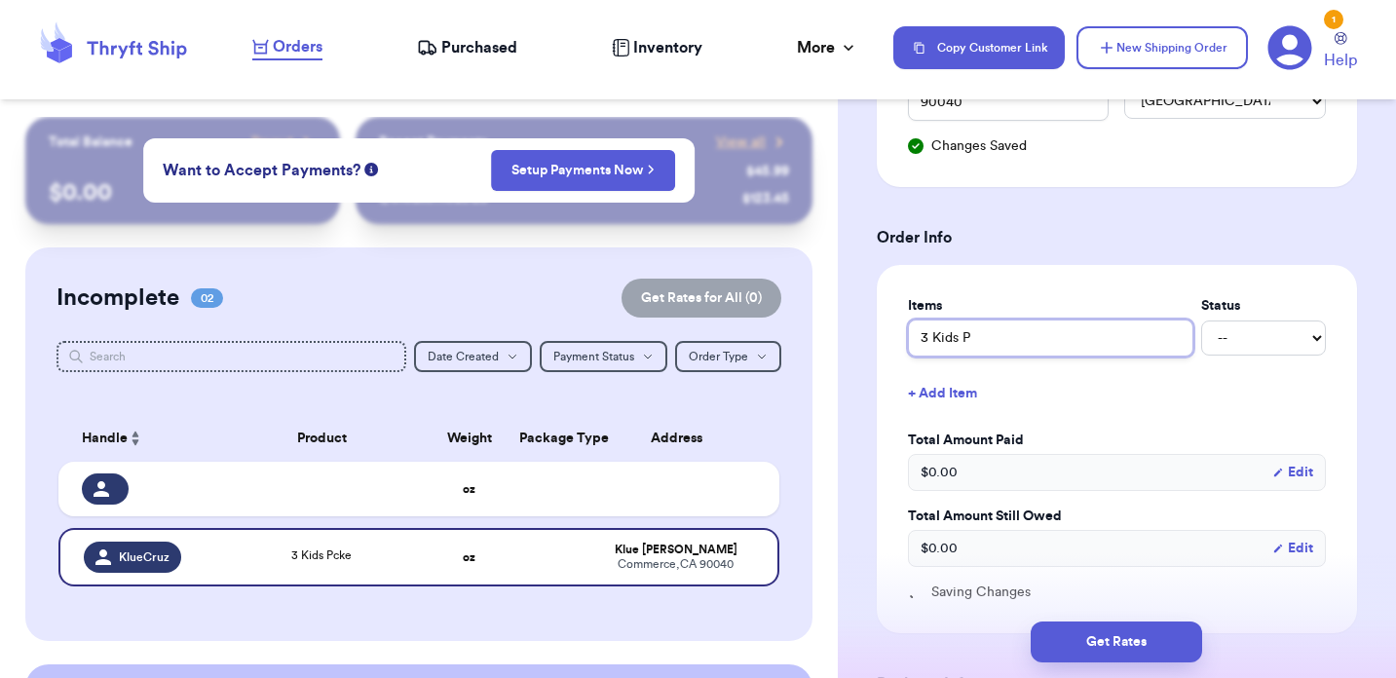
type input "3 Kids Pa"
type input "3 Kids Pac"
type input "3 Kids Pack"
type input "3 Kids Packe"
type input "3 Kids Packer"
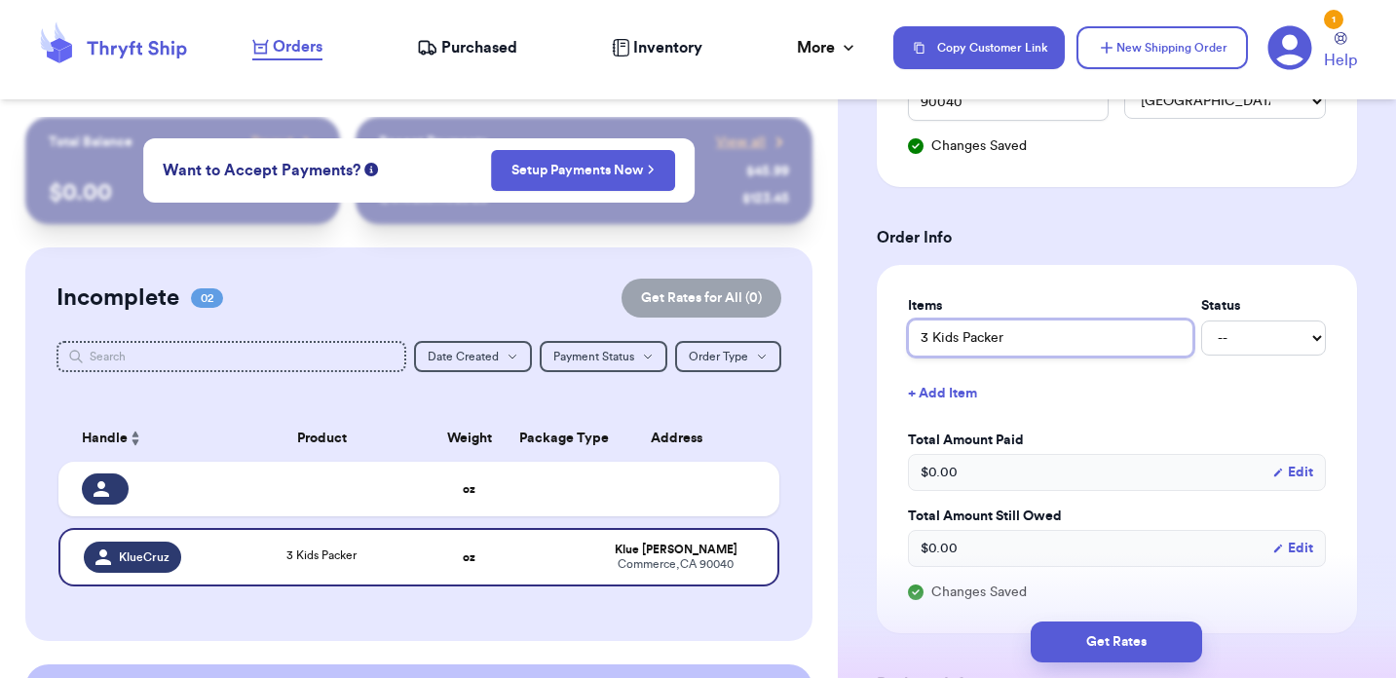
type input "3 Kids Packers"
type input "3 Kids Packers T"
type input "3 Kids Packers Ts"
type input "3 Kids Packers T"
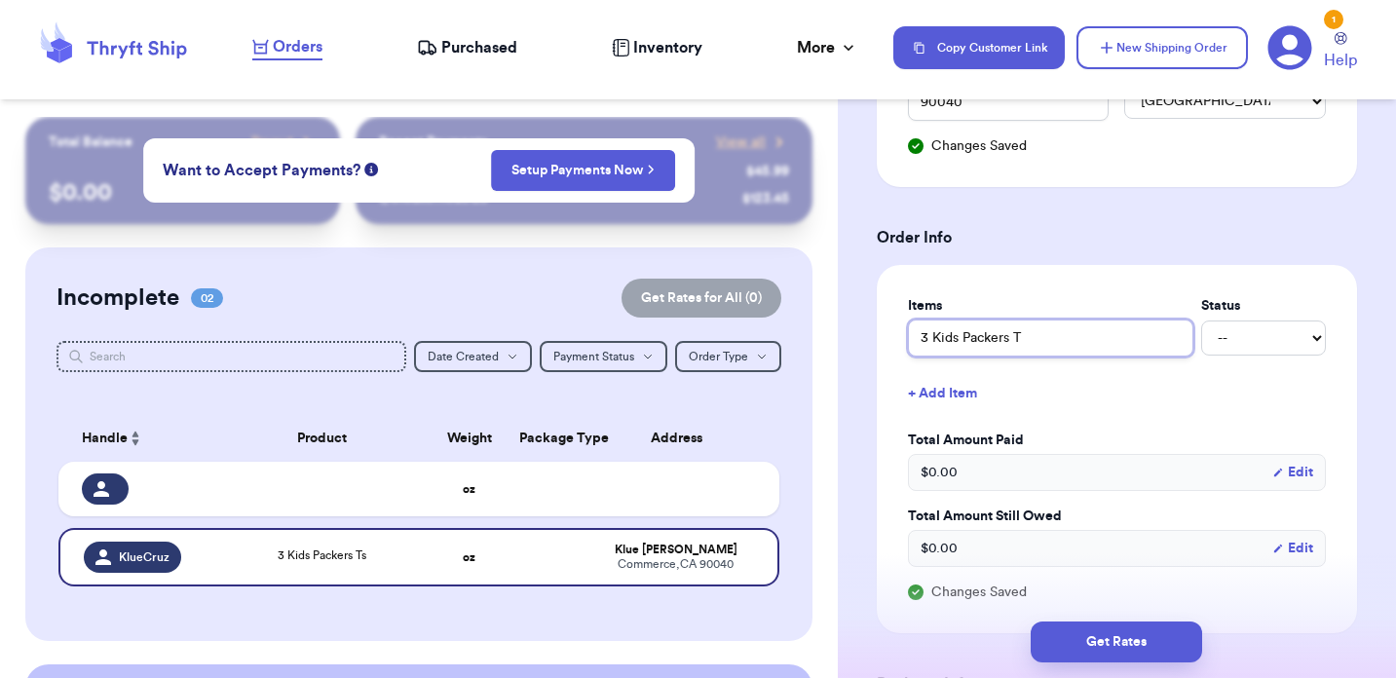
type input "3 Kids Packers"
type input "3 Kids Packers S"
type input "3 Kids Packers Sh"
type input "3 Kids Packers Shi"
type input "3 Kids Packers Shir"
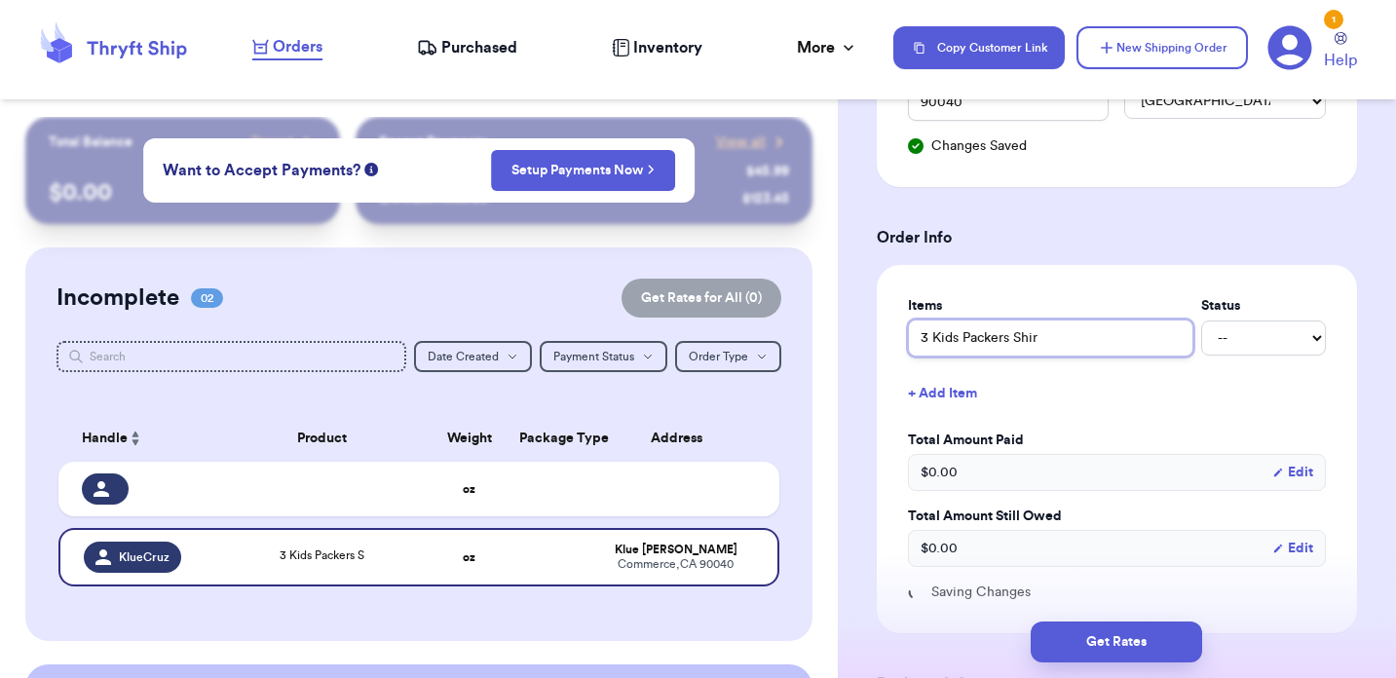
type input "3 Kids Packers Shirt"
type input "3 Kids Packers Shir"
type input "3 Kids Packers Shi"
type input "3 Kids Packers Sh"
type input "3 Kids Packers S"
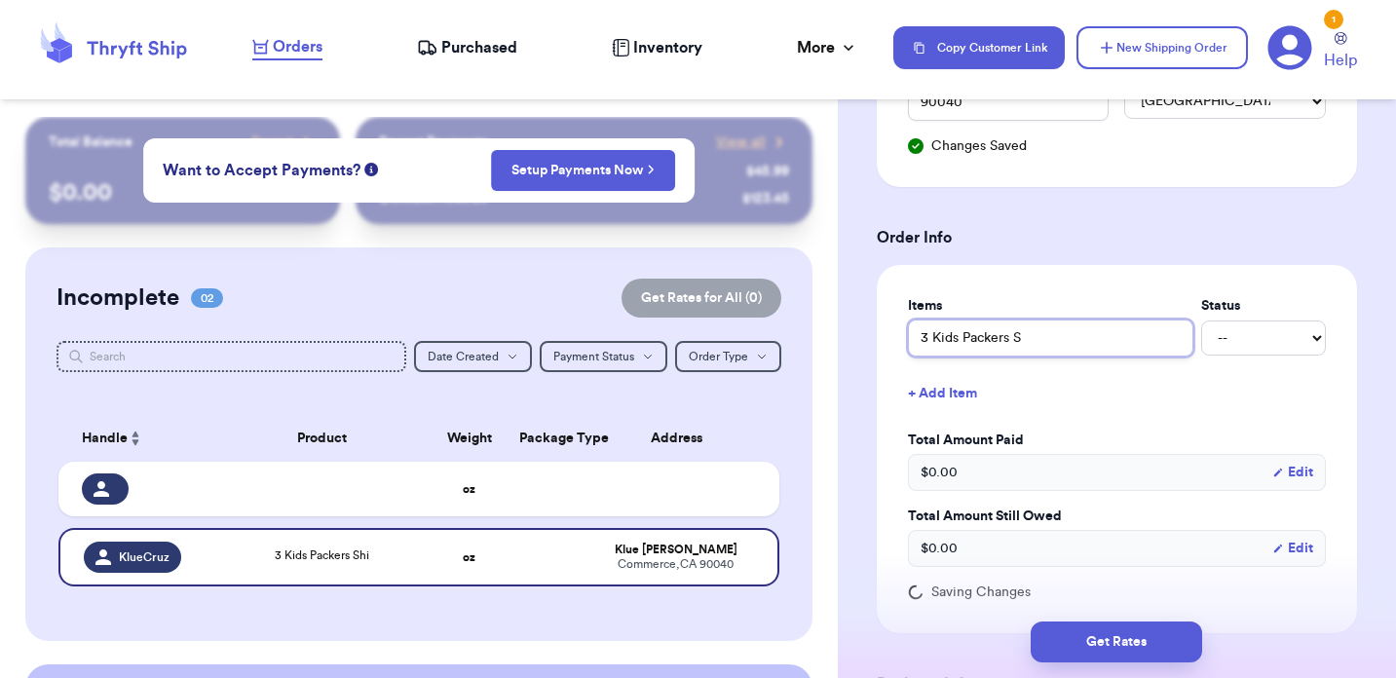
type input "3 Kids Packers"
type input "3 Kids Packers I"
type input "3 Kids Packers It"
type input "3 Kids Packers Ite"
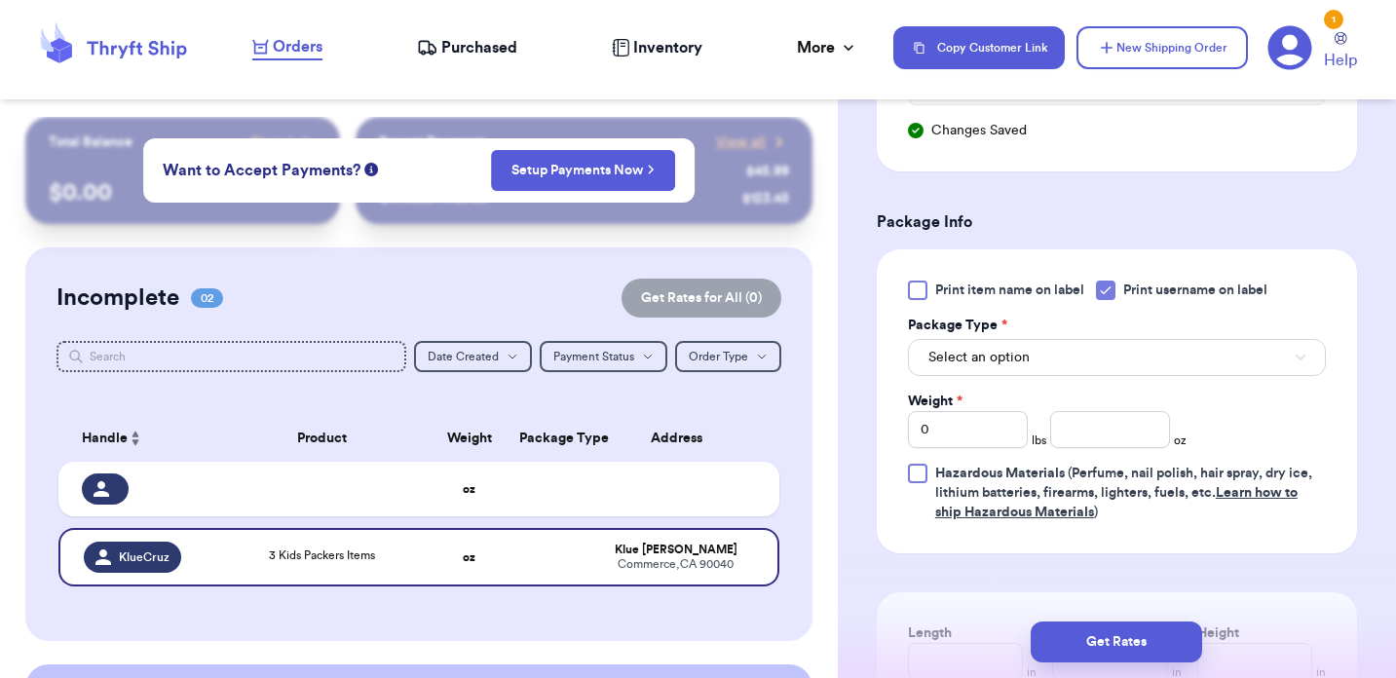
scroll to position [1157, 0]
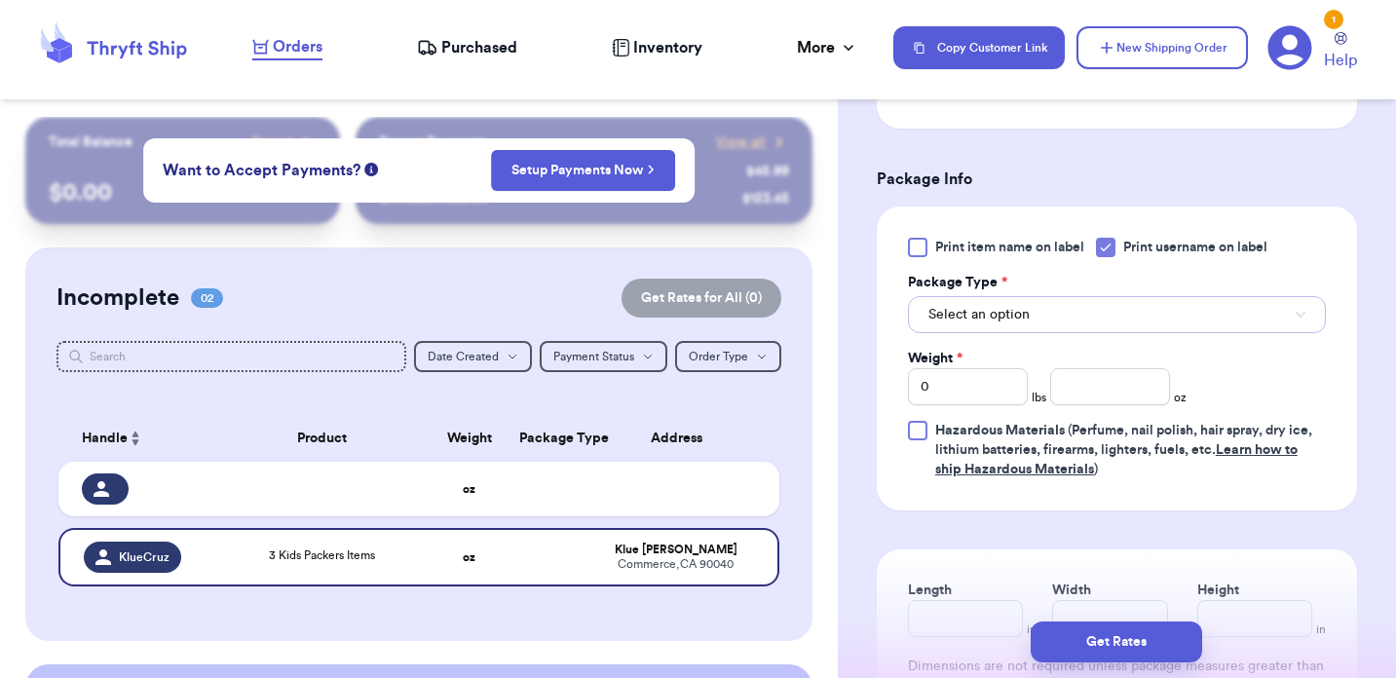
click at [1007, 329] on button "Select an option" at bounding box center [1117, 314] width 418 height 37
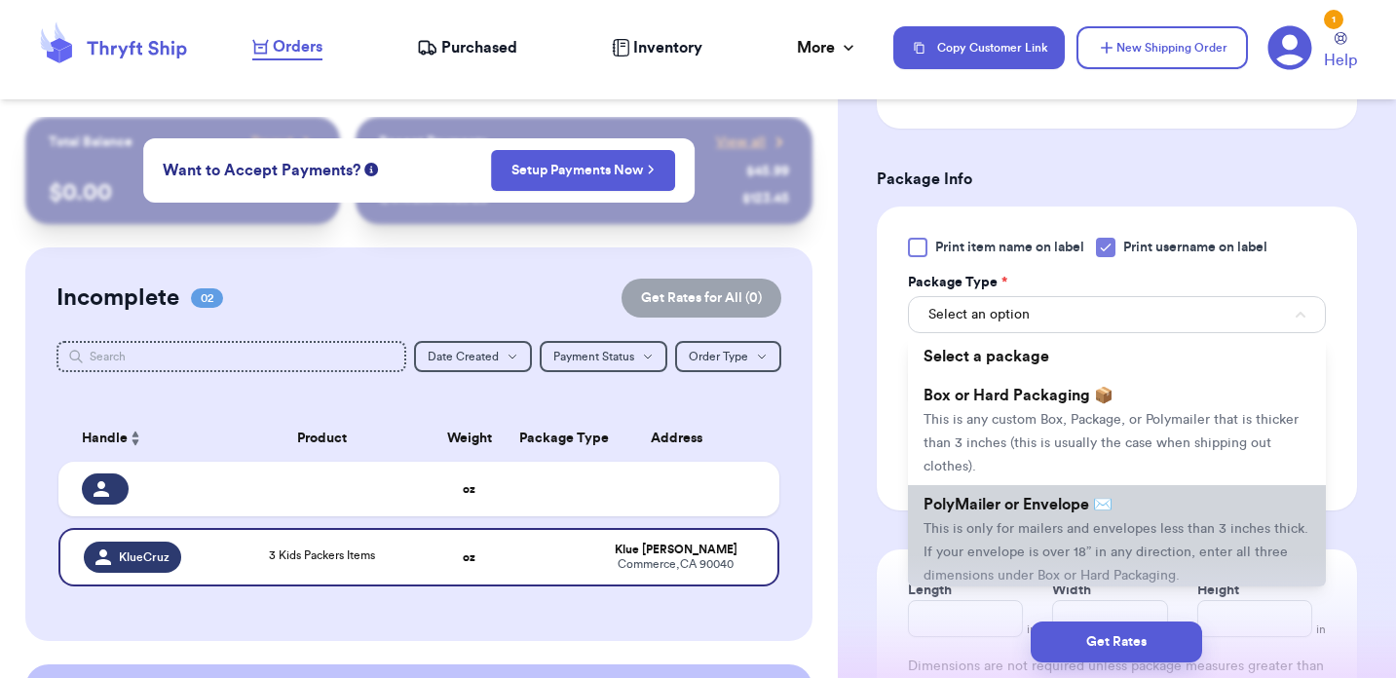
click at [987, 503] on span "PolyMailer or Envelope ✉️" at bounding box center [1017, 505] width 189 height 16
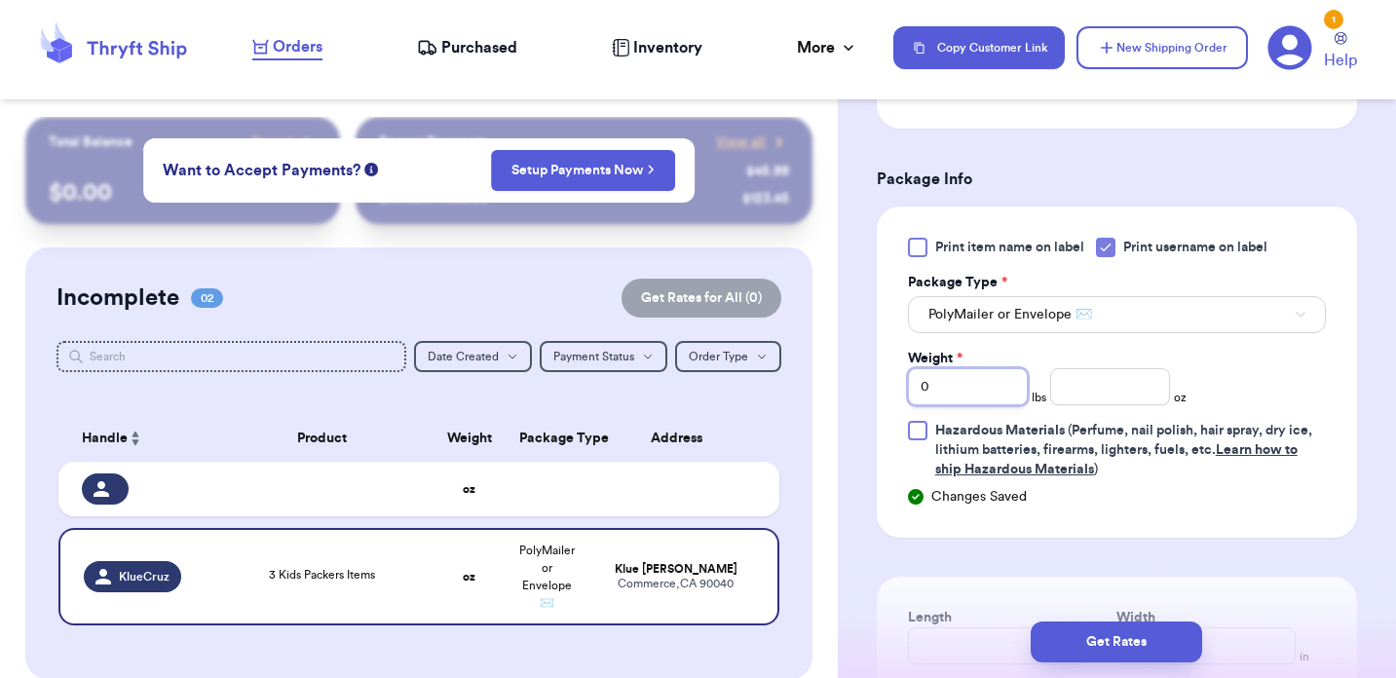
click at [968, 394] on input "0" at bounding box center [968, 386] width 120 height 37
click at [1075, 393] on input "number" at bounding box center [1110, 386] width 120 height 37
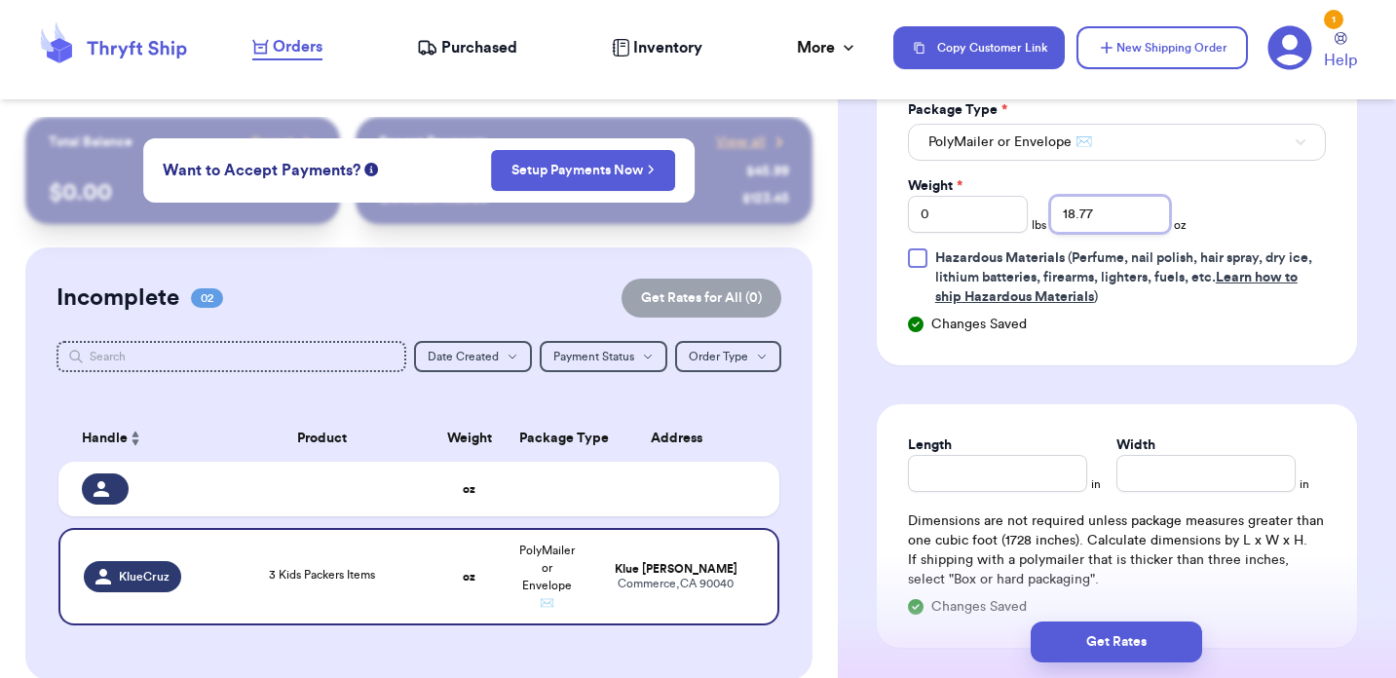
scroll to position [1335, 0]
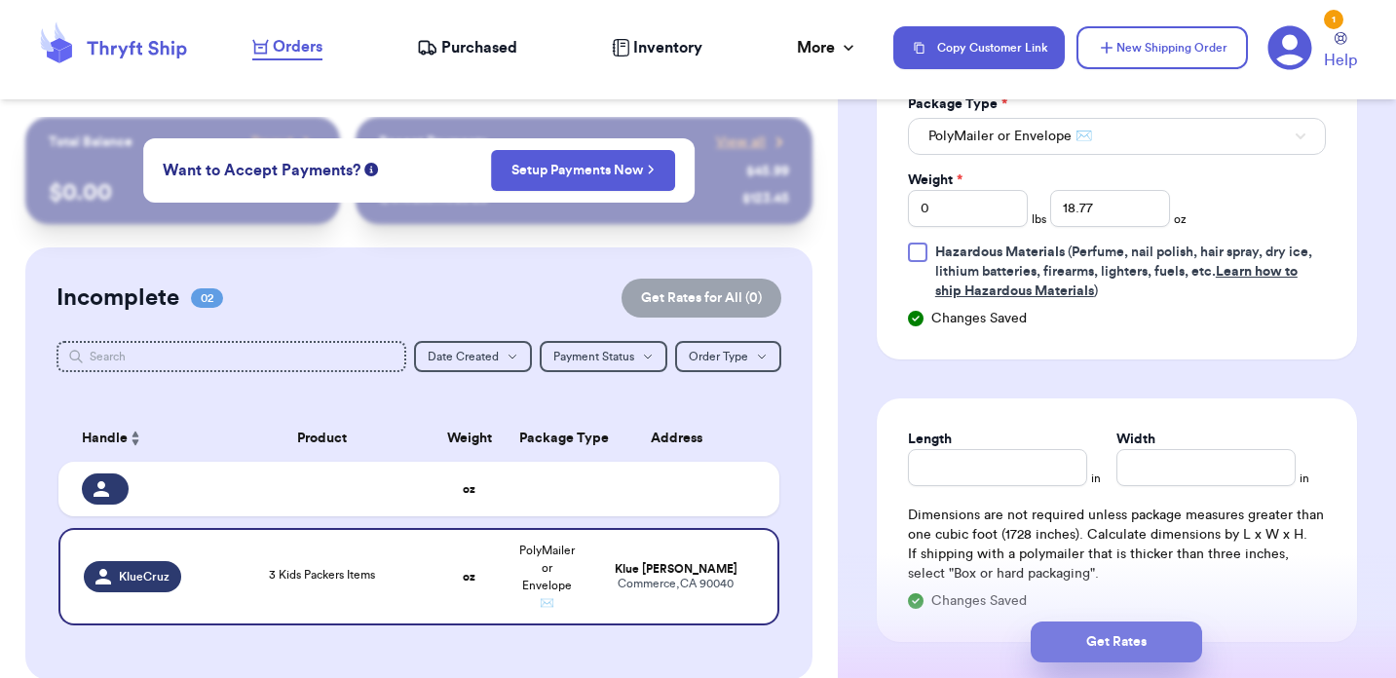
click at [1117, 637] on button "Get Rates" at bounding box center [1116, 641] width 171 height 41
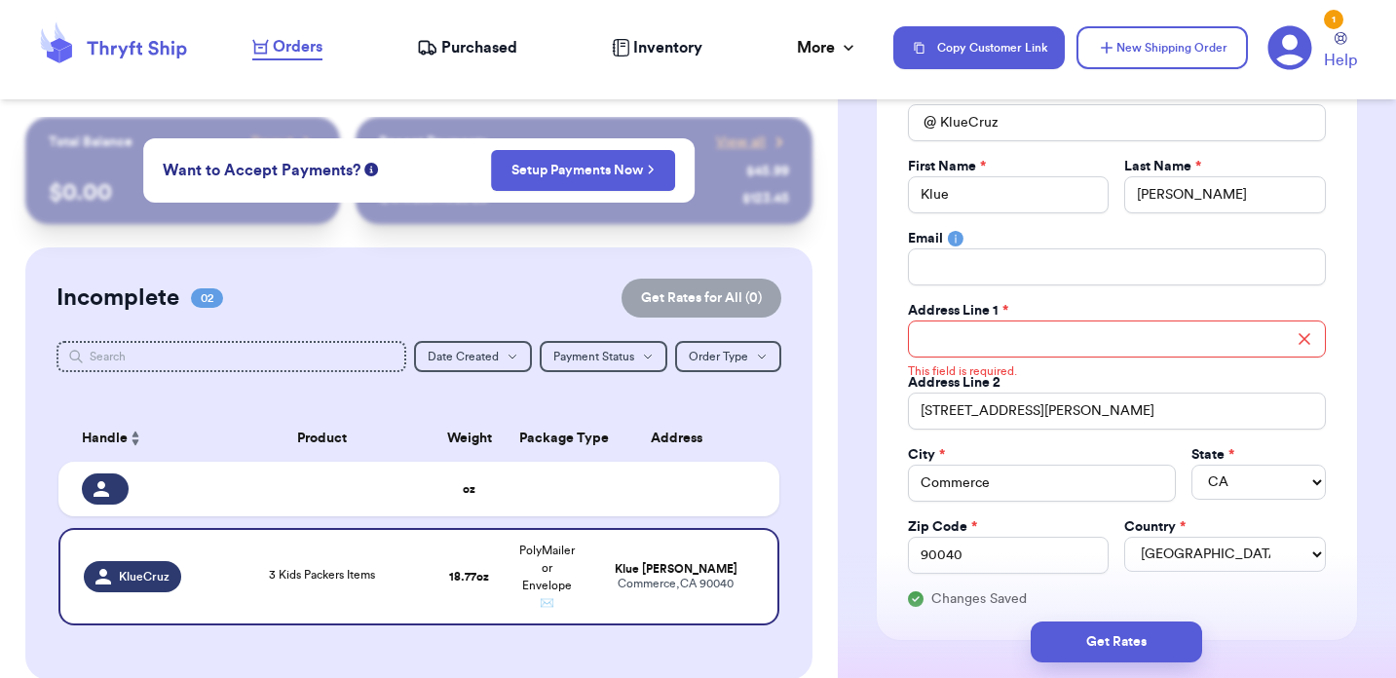
scroll to position [200, 0]
click at [1007, 330] on input "Total Amount Paid" at bounding box center [1117, 338] width 418 height 37
click at [957, 419] on input "[STREET_ADDRESS][PERSON_NAME]" at bounding box center [1117, 411] width 418 height 37
drag, startPoint x: 1026, startPoint y: 414, endPoint x: 873, endPoint y: 414, distance: 152.9
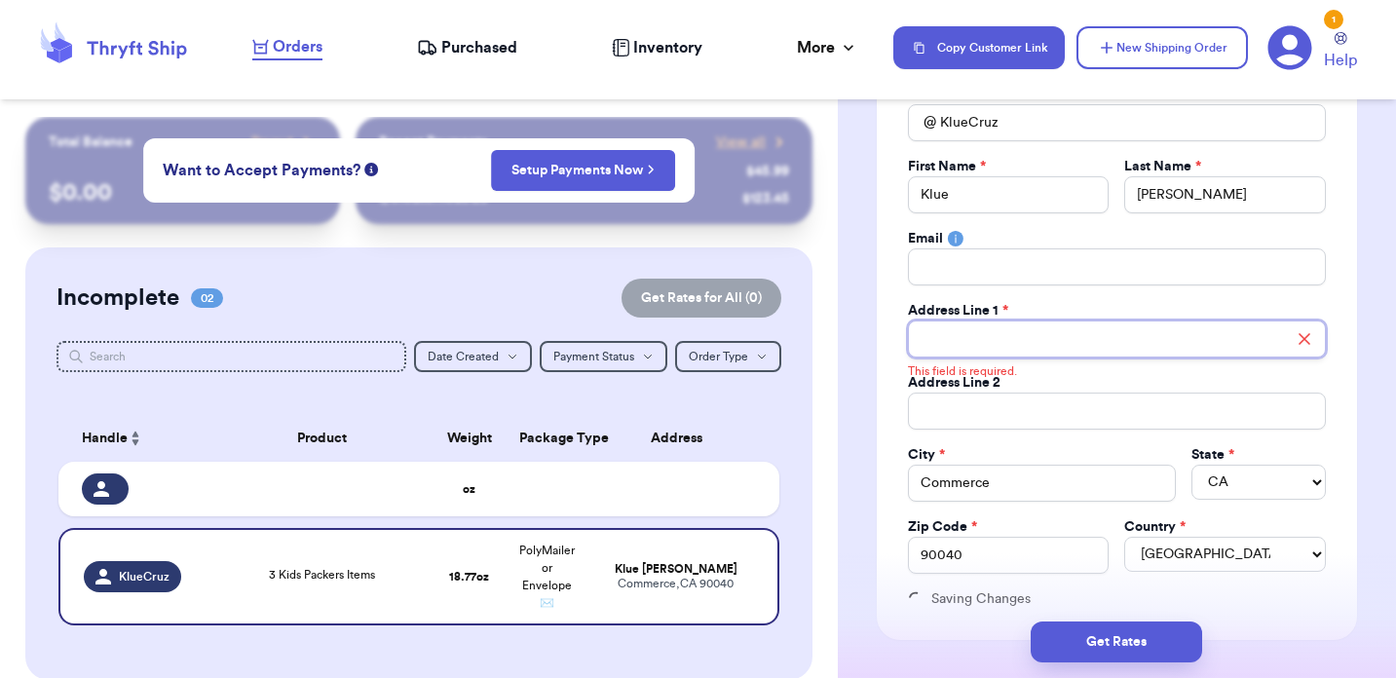
click at [933, 337] on input "Total Amount Paid" at bounding box center [1117, 338] width 418 height 37
paste input "[STREET_ADDRESS][PERSON_NAME]"
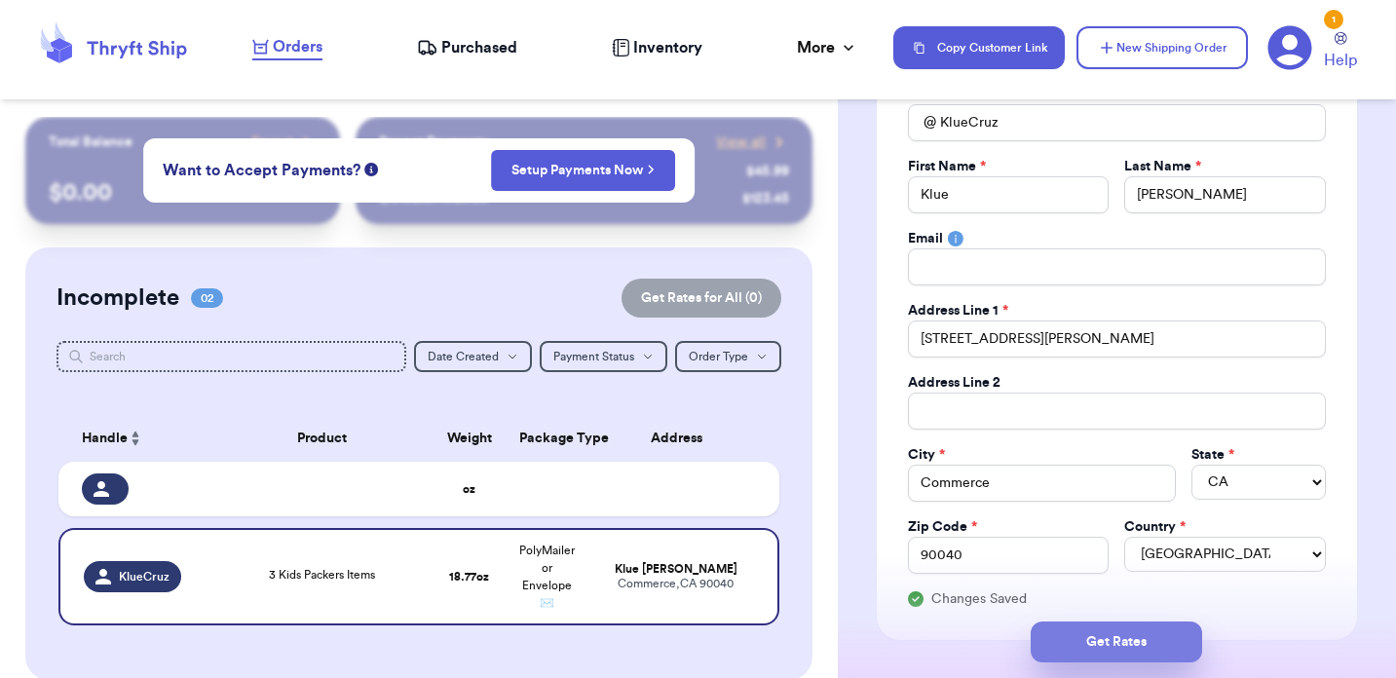
click at [1116, 636] on button "Get Rates" at bounding box center [1116, 641] width 171 height 41
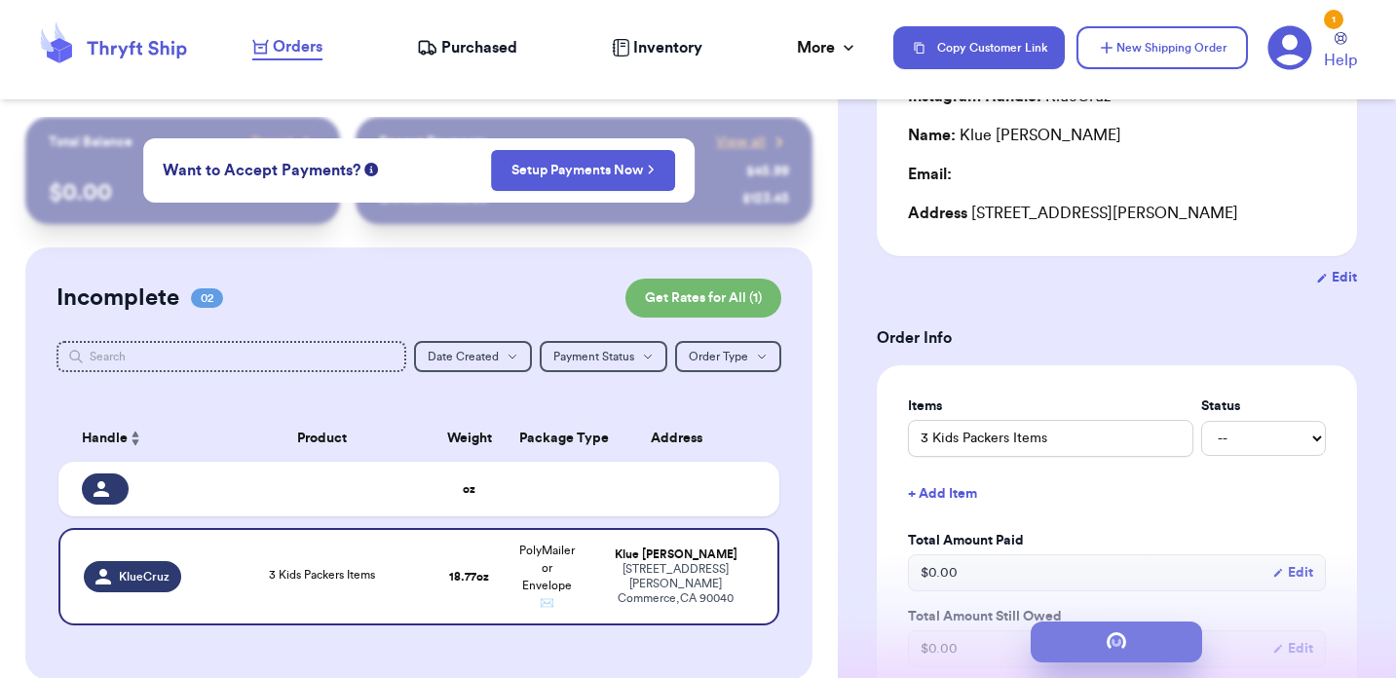
scroll to position [0, 0]
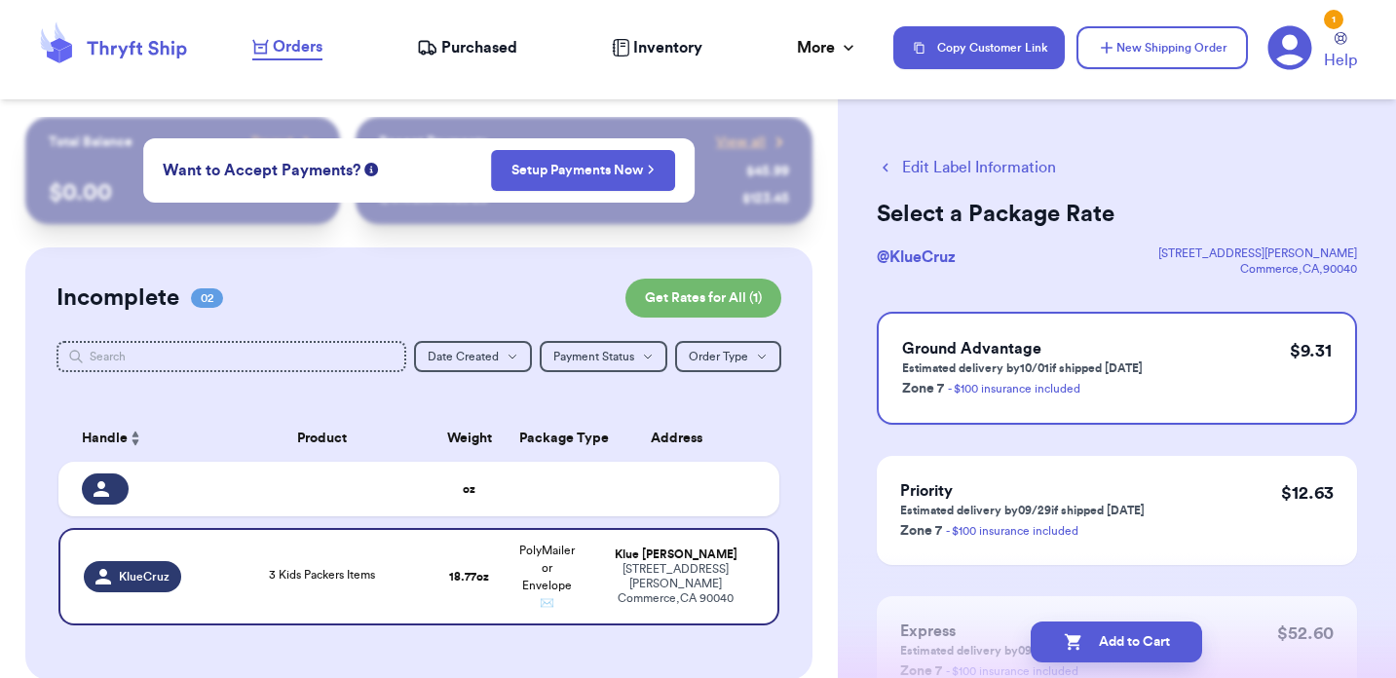
click at [961, 172] on button "Edit Label Information" at bounding box center [966, 167] width 179 height 23
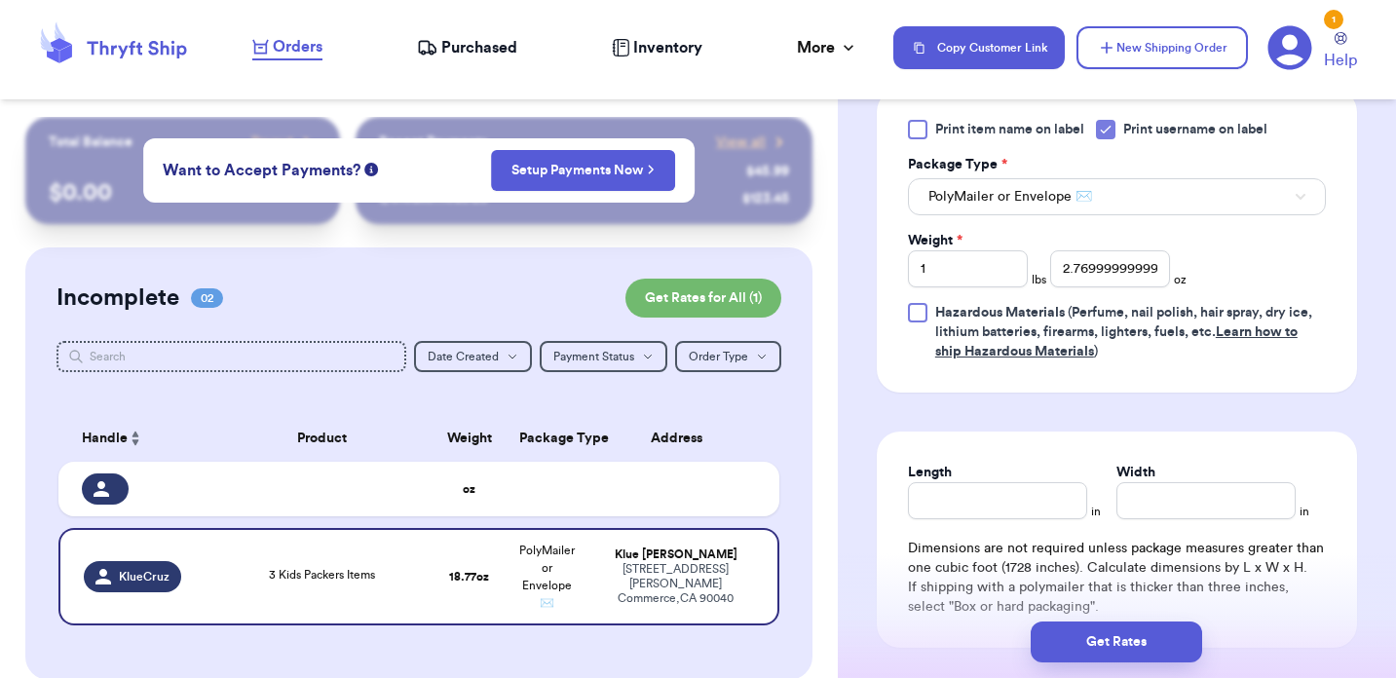
scroll to position [888, 0]
